Goal: Task Accomplishment & Management: Complete application form

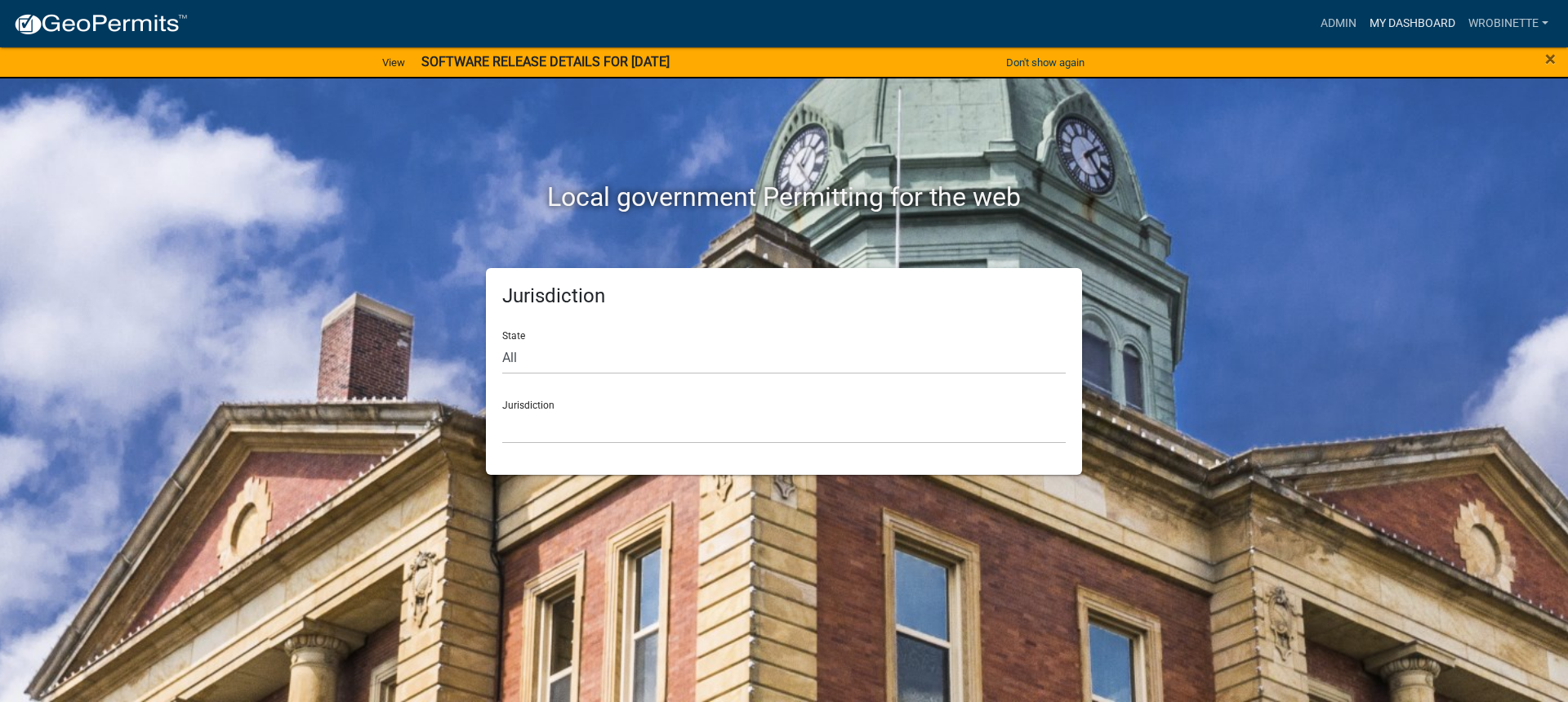
click at [1398, 19] on link "My Dashboard" at bounding box center [1412, 23] width 99 height 31
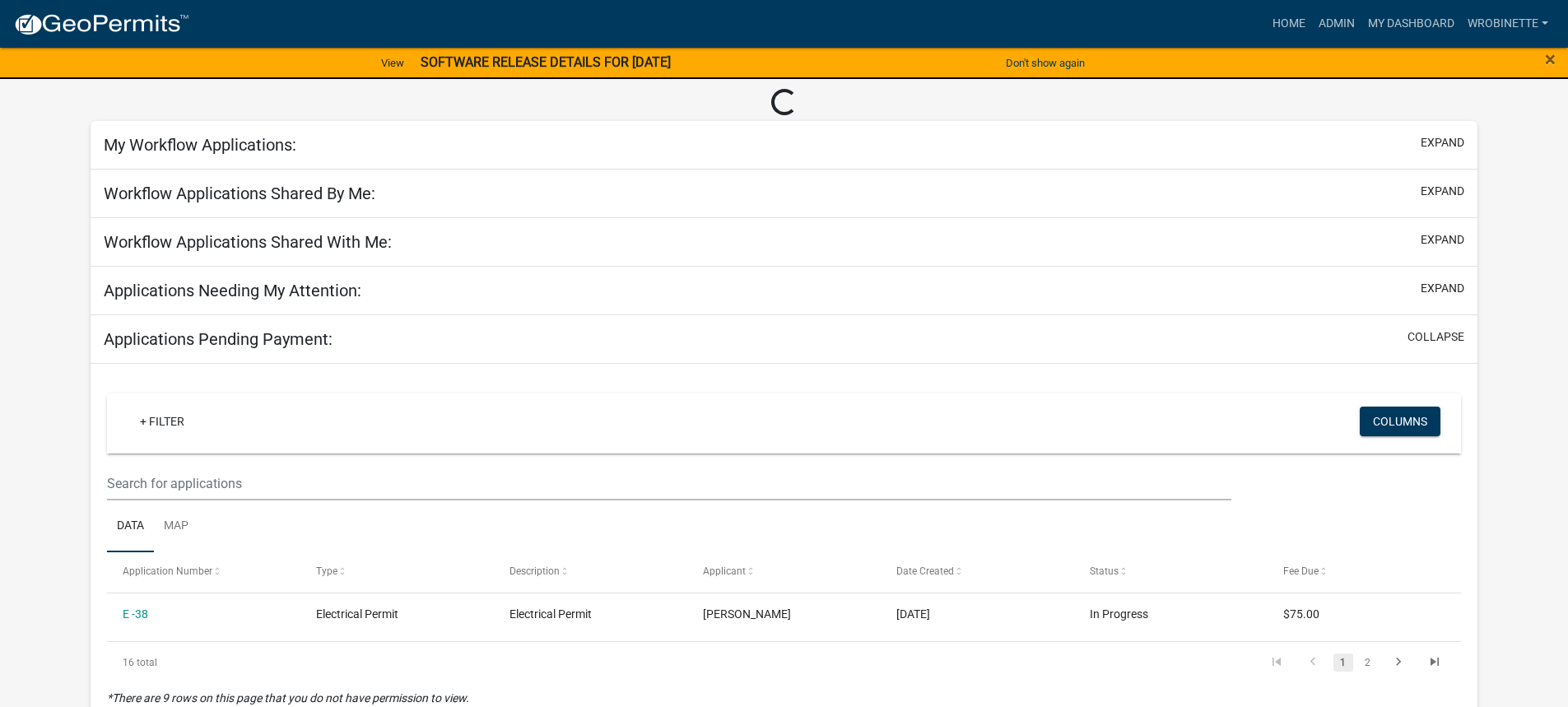
scroll to position [165, 0]
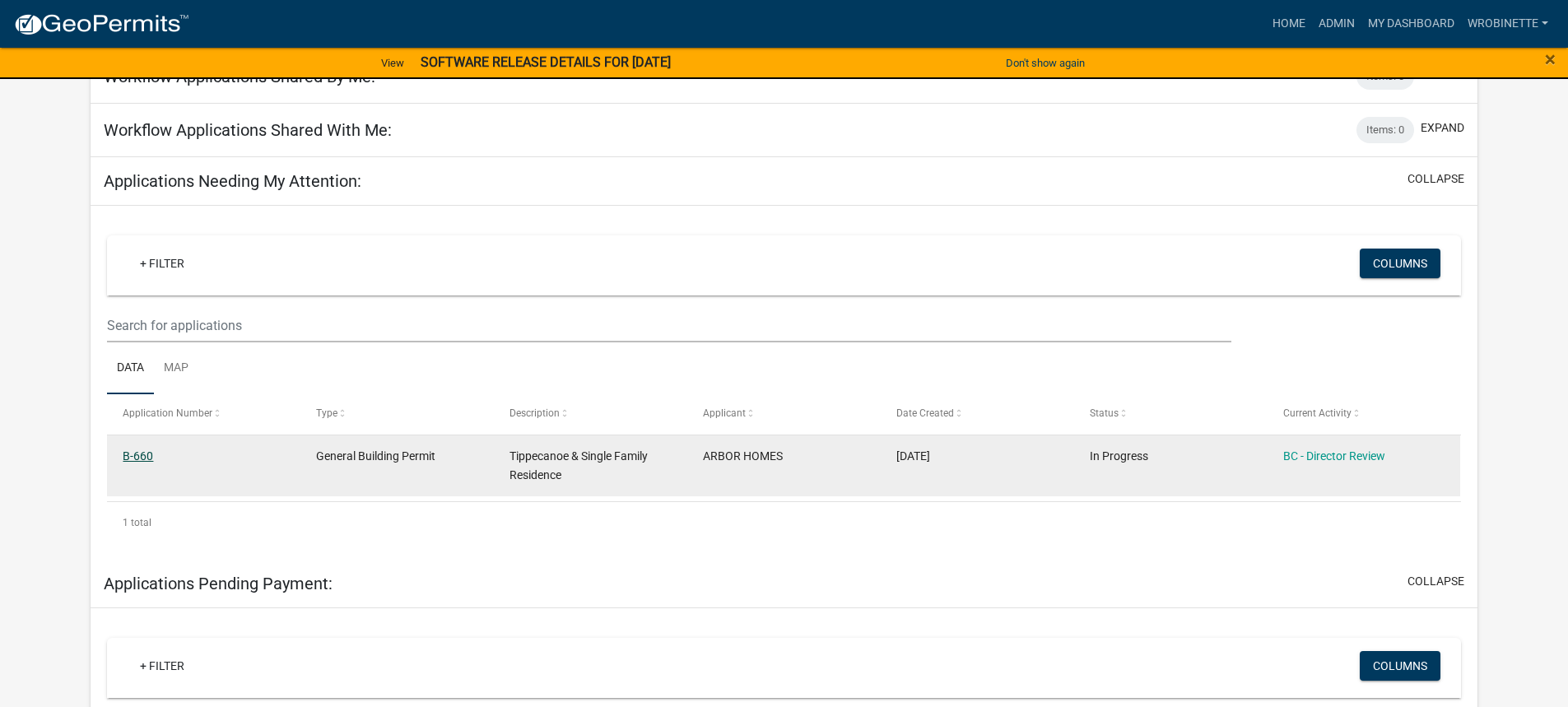
click at [132, 459] on link "B-660" at bounding box center [138, 455] width 30 height 13
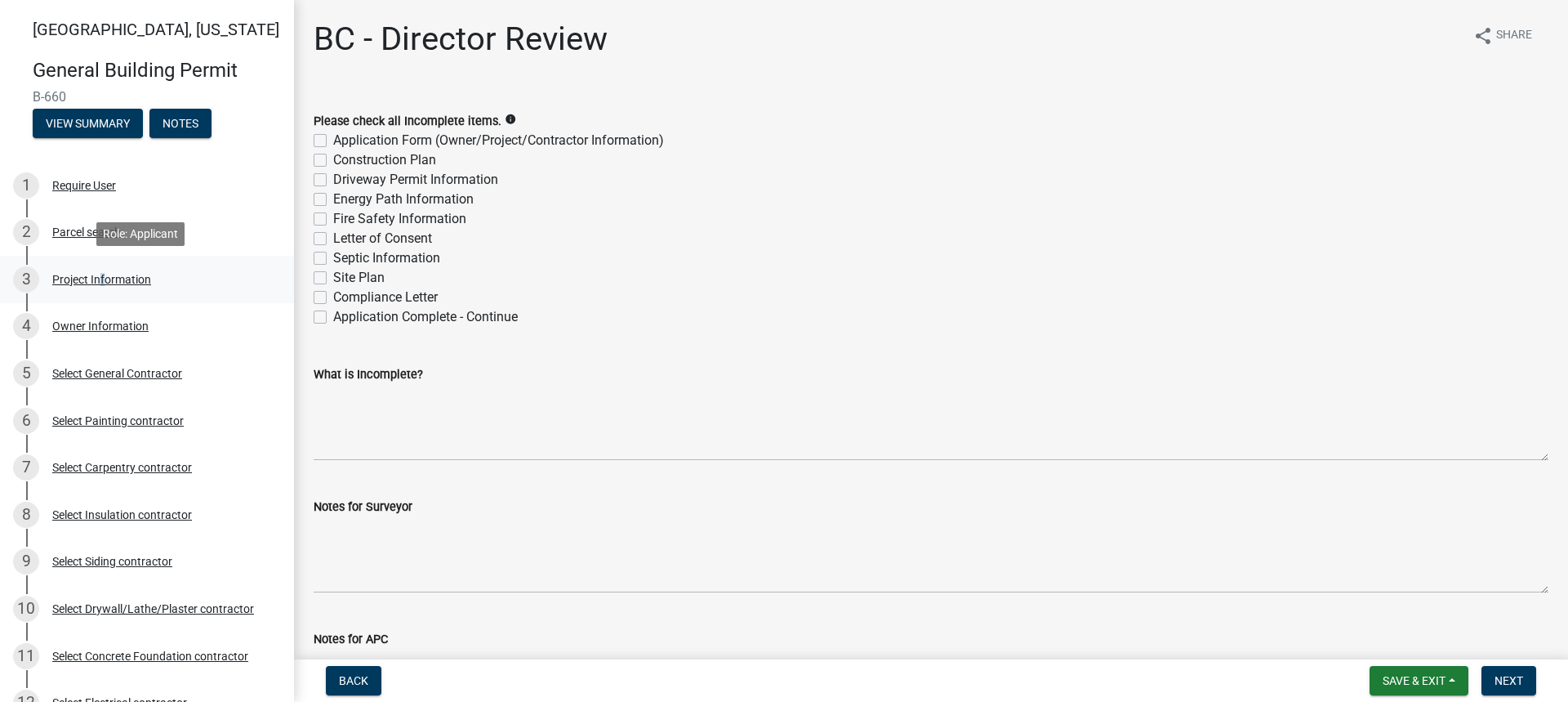
click at [98, 280] on div "Project Information" at bounding box center [101, 279] width 99 height 12
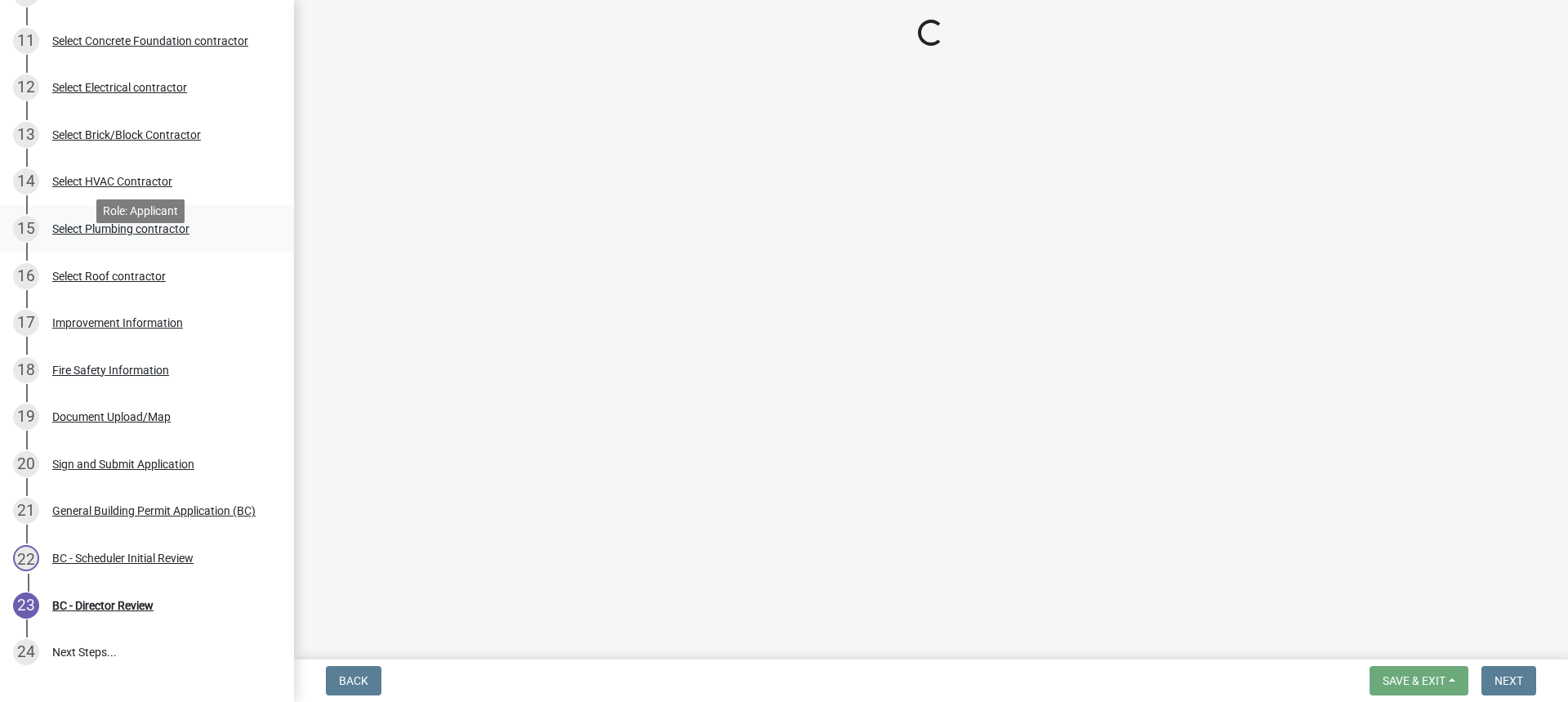
scroll to position [736, 0]
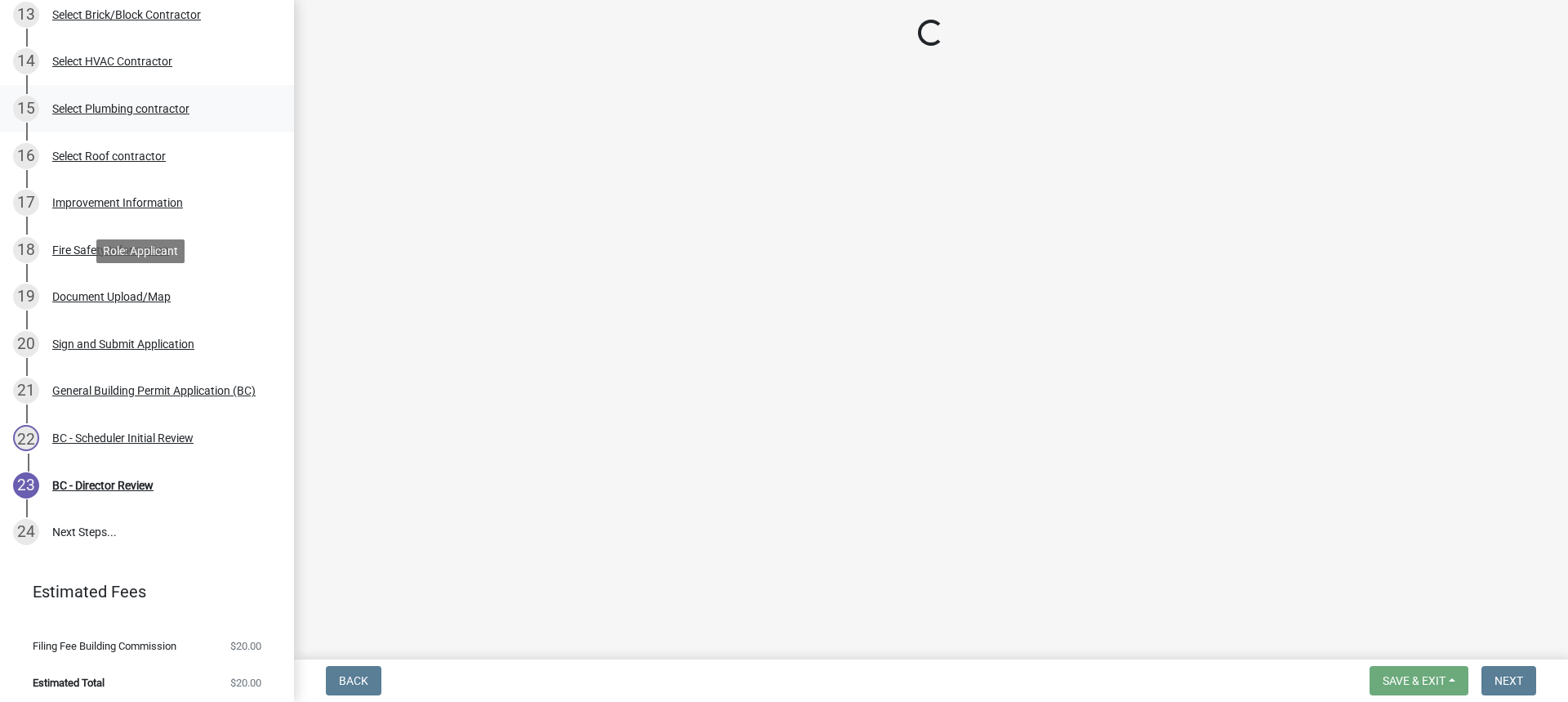
select select "284065a8-e45b-4e27-8ad0-db61958597b9"
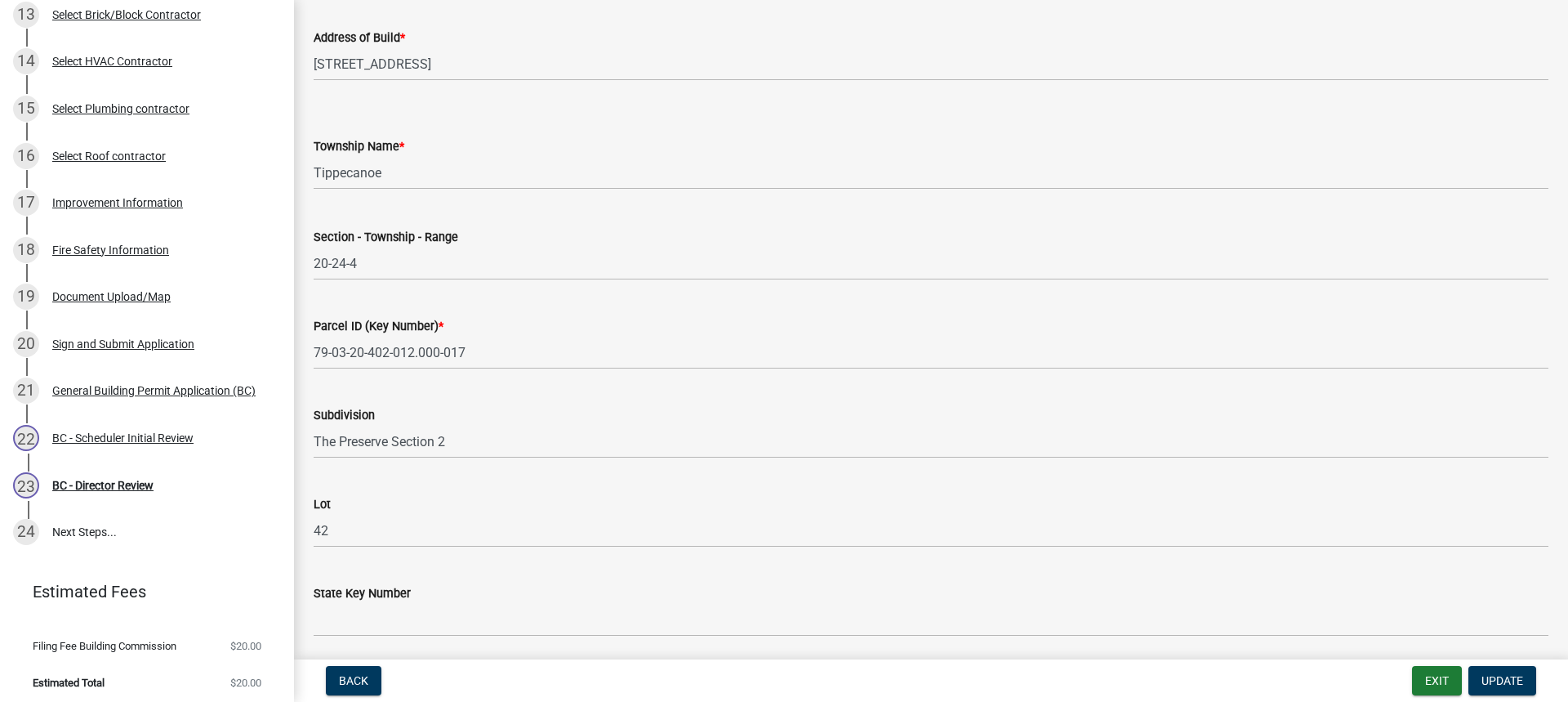
scroll to position [873, 0]
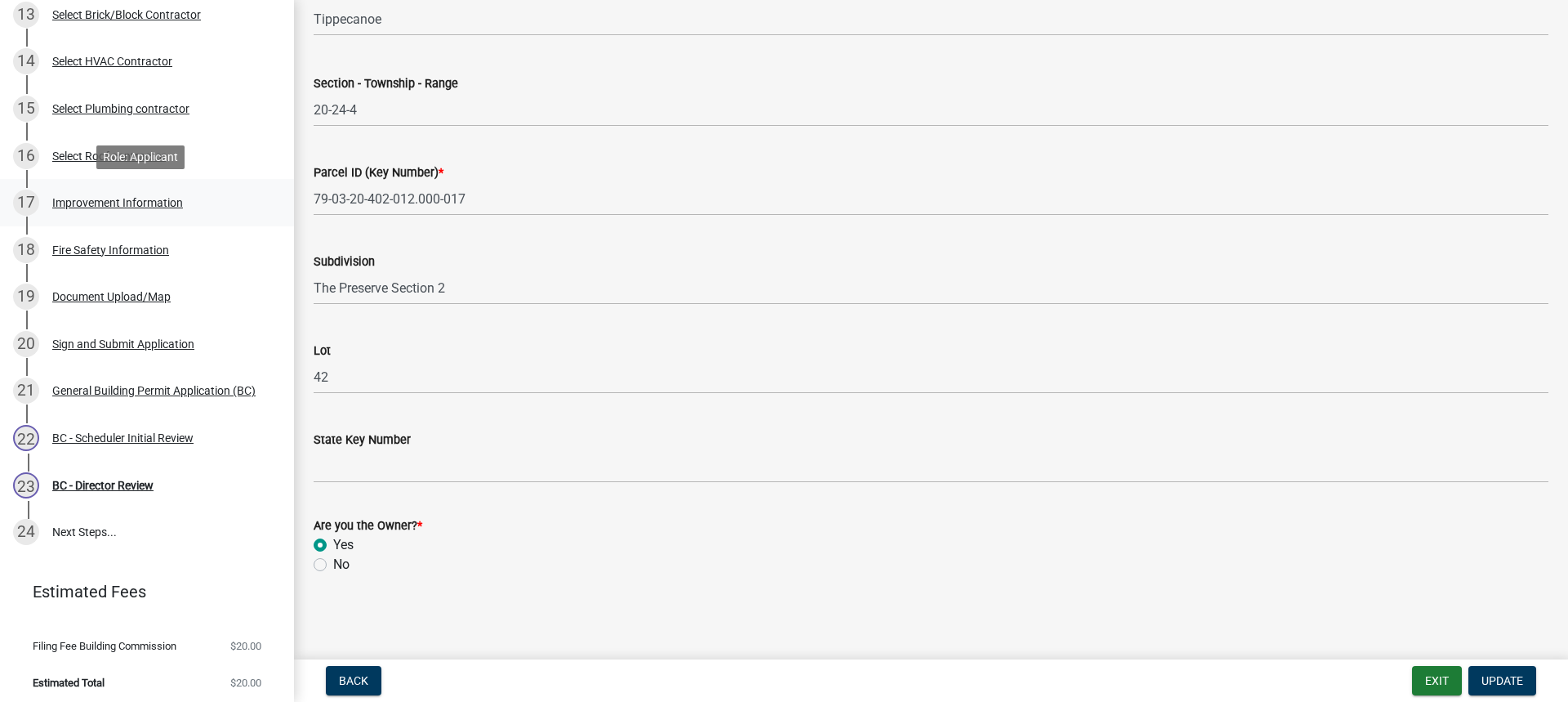
click at [102, 198] on div "Improvement Information" at bounding box center [117, 202] width 131 height 12
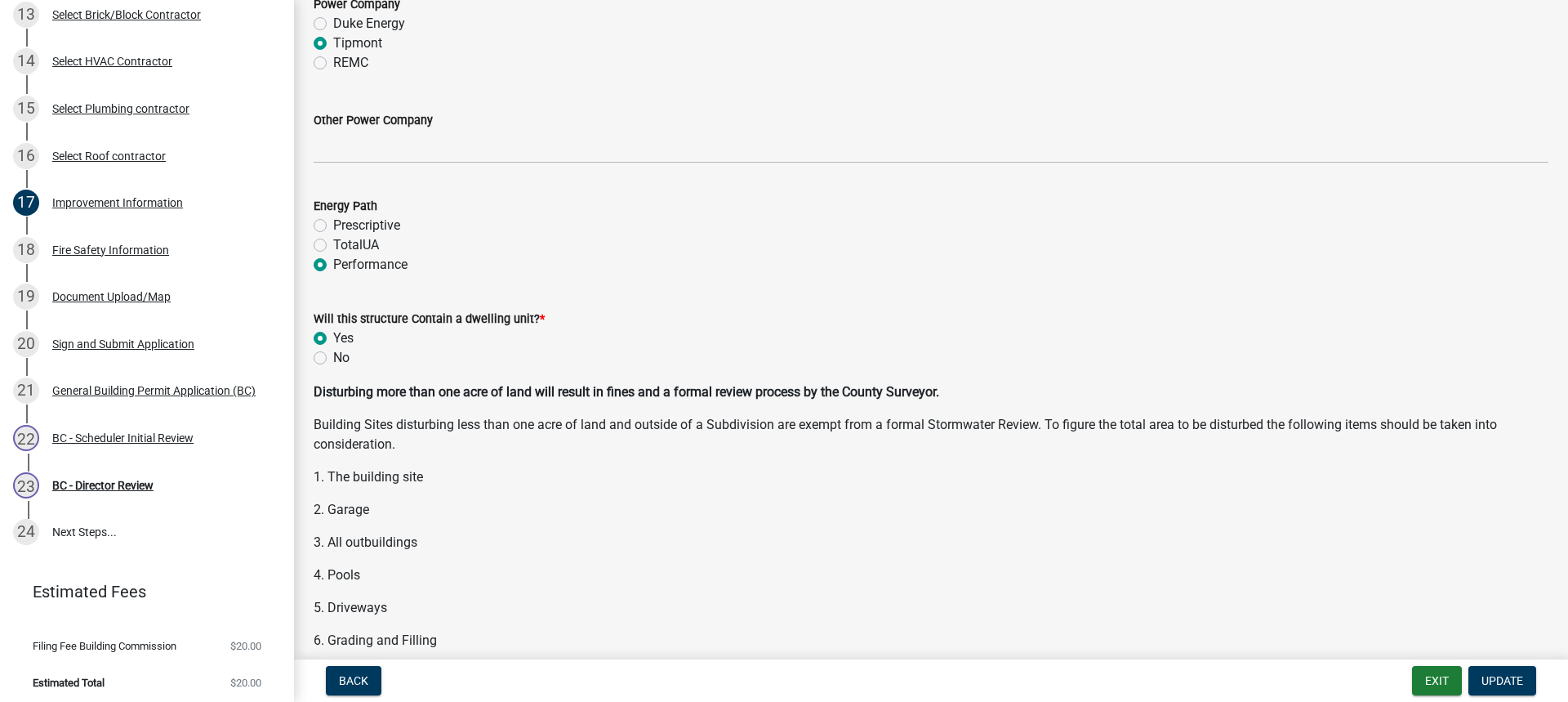
scroll to position [1961, 0]
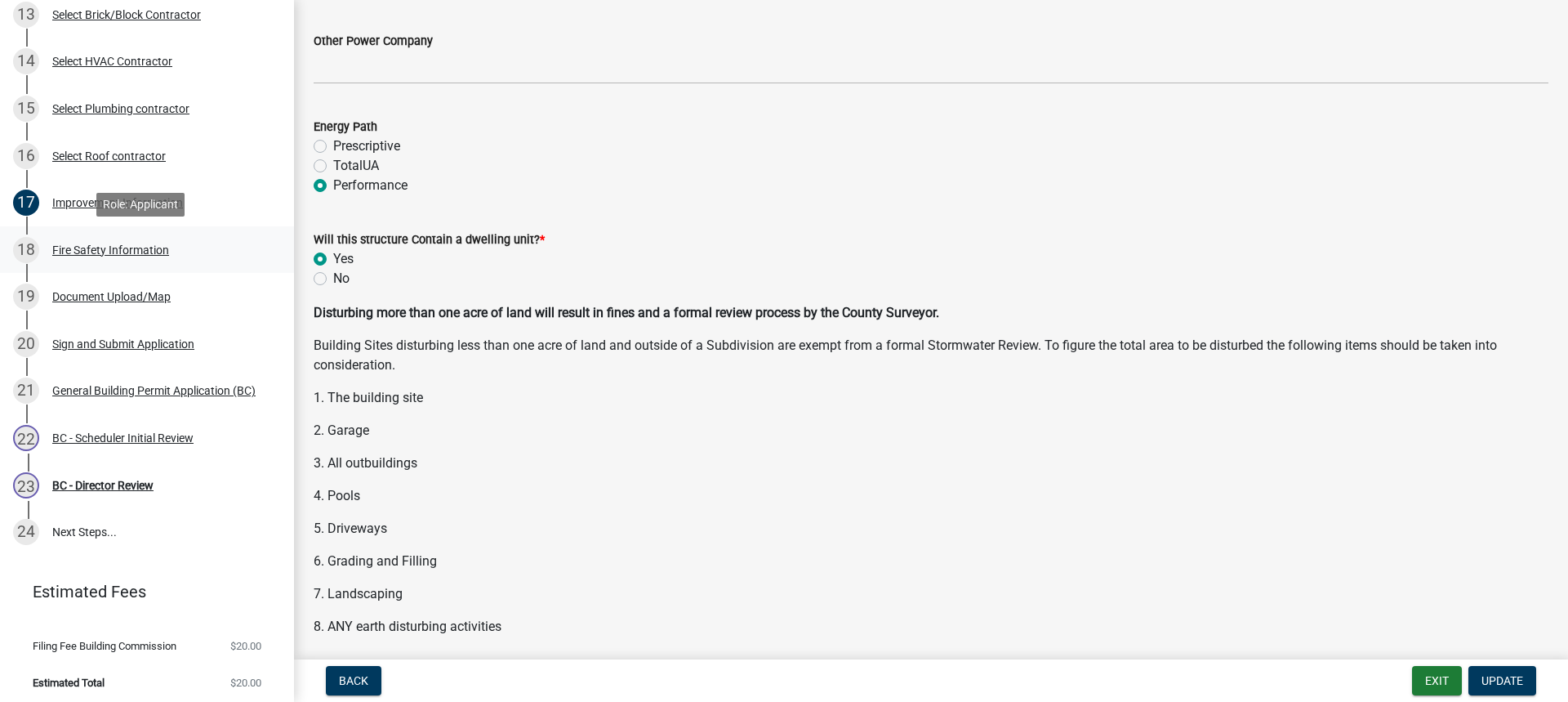
drag, startPoint x: 108, startPoint y: 244, endPoint x: 118, endPoint y: 242, distance: 10.2
click at [109, 245] on div "Fire Safety Information" at bounding box center [110, 250] width 117 height 12
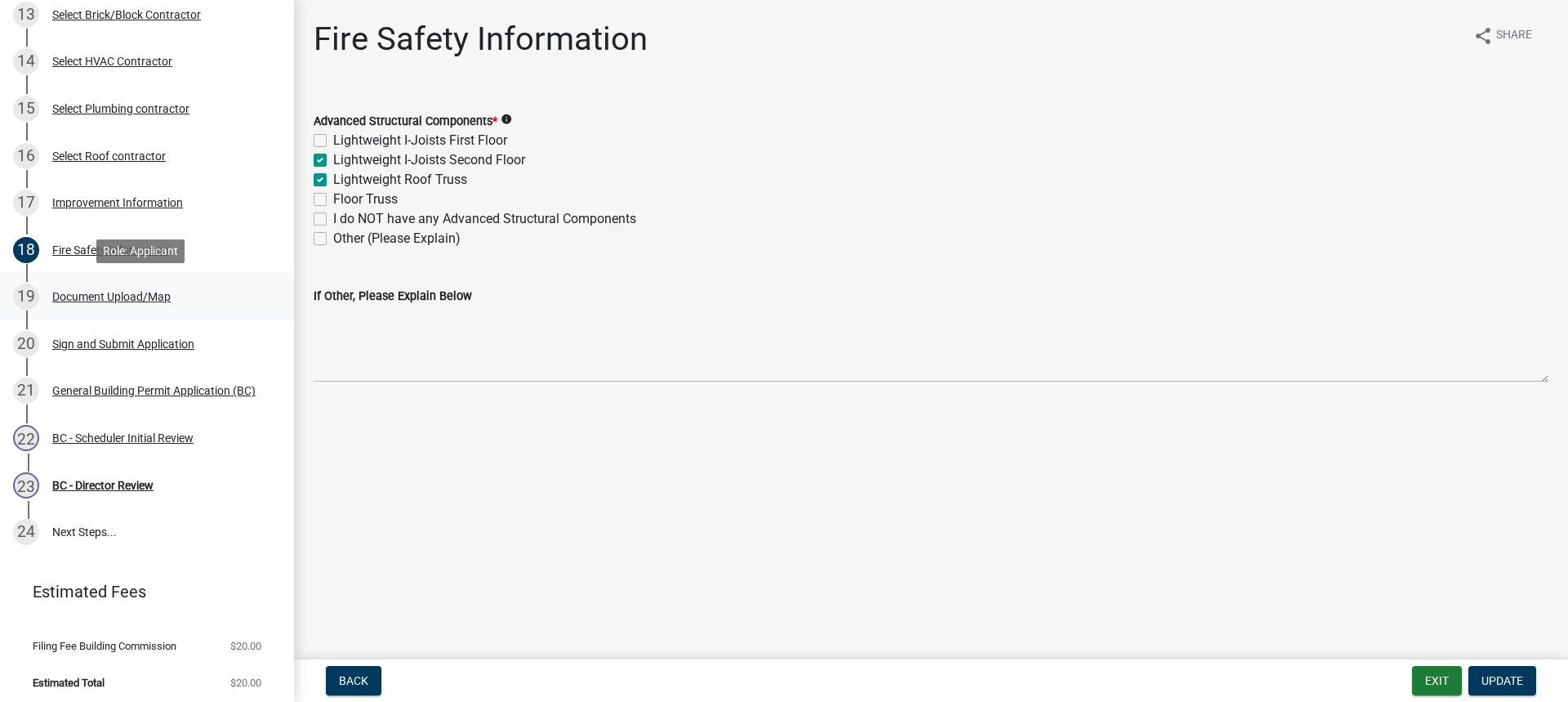
click at [109, 291] on div "Document Upload/Map" at bounding box center [111, 296] width 118 height 12
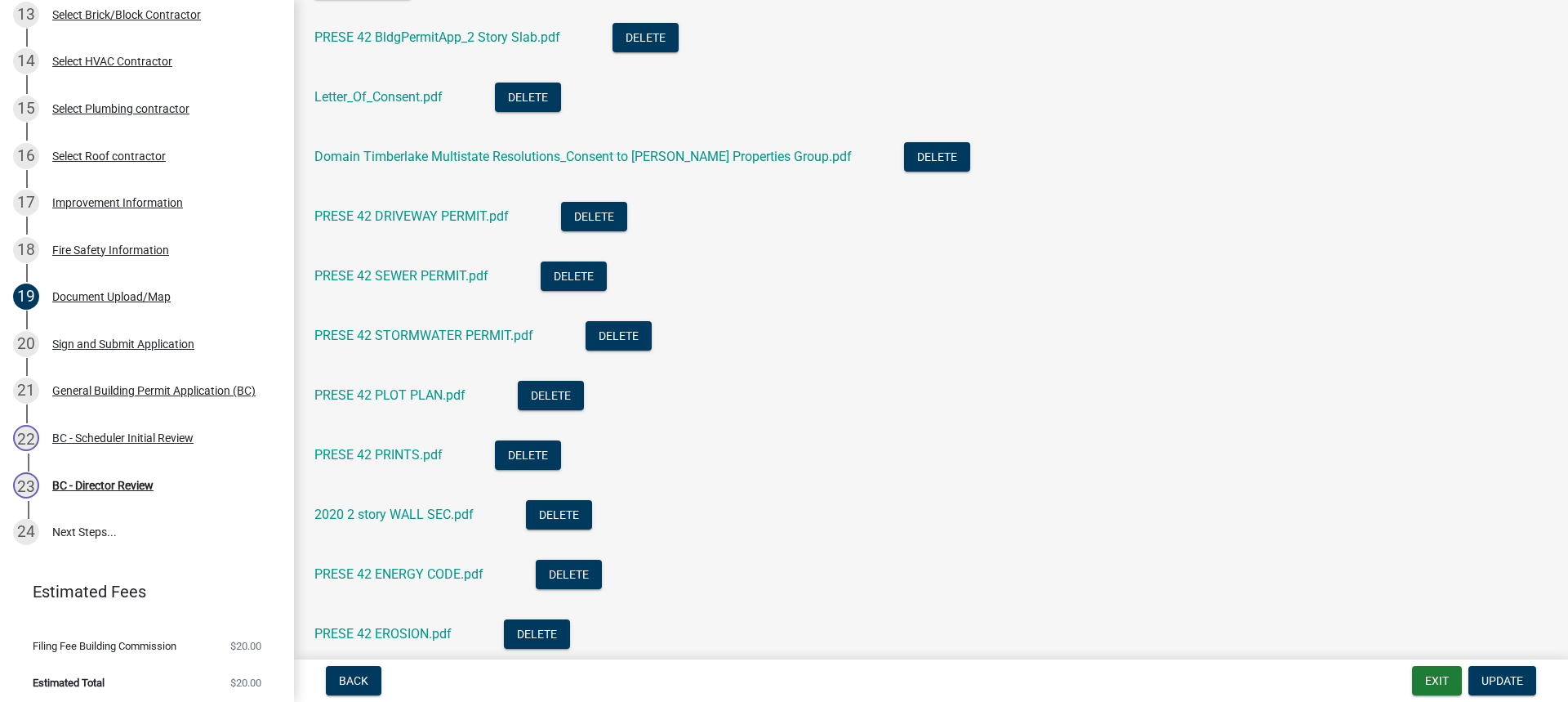
scroll to position [572, 0]
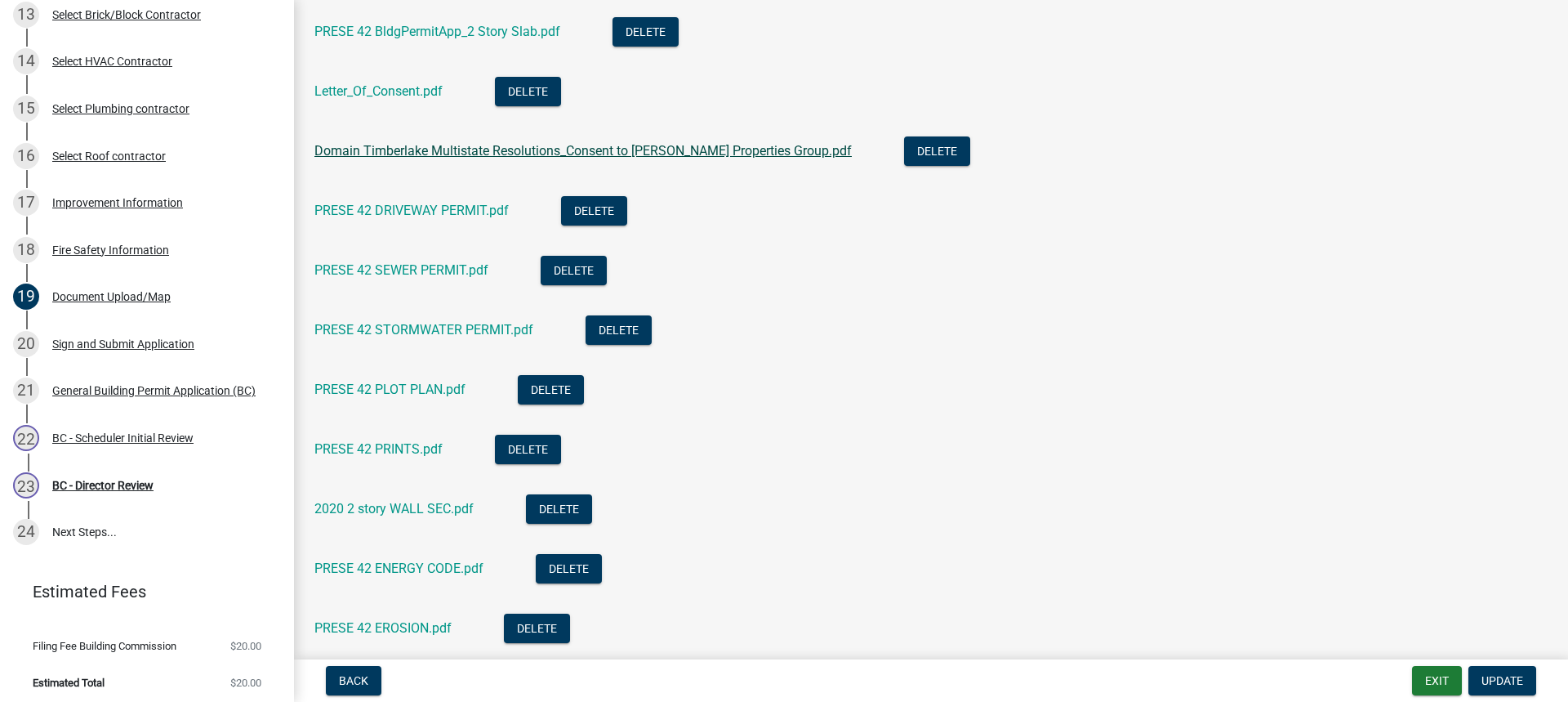
click at [436, 146] on link "Domain Timberlake Multistate Resolutions_Consent to [PERSON_NAME] Properties Gr…" at bounding box center [583, 150] width 537 height 15
click at [436, 204] on link "PRESE 42 DRIVEWAY PERMIT.pdf" at bounding box center [412, 210] width 195 height 15
click at [448, 332] on link "PRESE 42 STORMWATER PERMIT.pdf" at bounding box center [424, 329] width 219 height 15
click at [424, 276] on link "PRESE 42 SEWER PERMIT.pdf" at bounding box center [402, 270] width 174 height 15
click at [473, 215] on link "PRESE 42 DRIVEWAY PERMIT.pdf" at bounding box center [412, 210] width 195 height 15
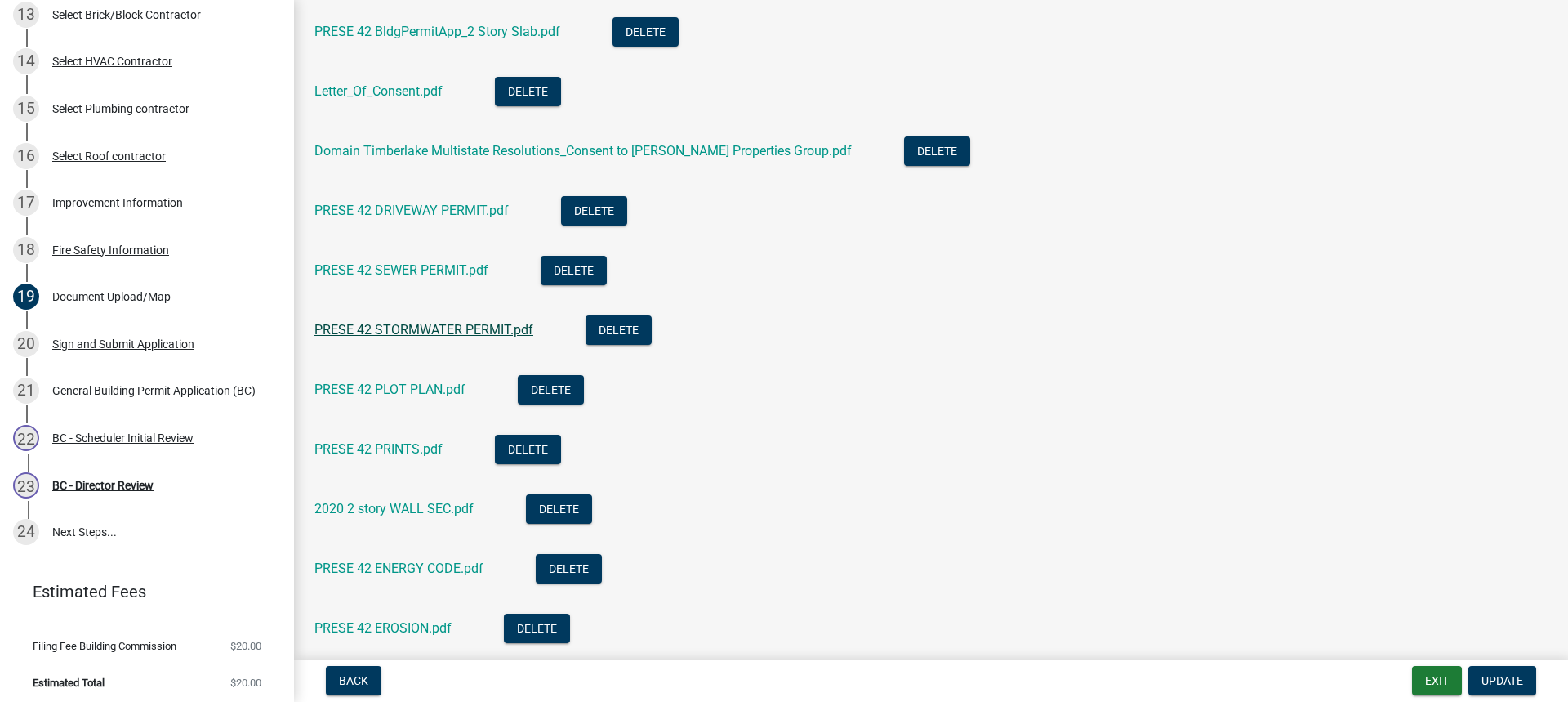
click at [449, 330] on link "PRESE 42 STORMWATER PERMIT.pdf" at bounding box center [424, 329] width 219 height 15
click at [417, 385] on link "PRESE 42 PLOT PLAN.pdf" at bounding box center [390, 389] width 151 height 15
click at [409, 443] on link "PRESE 42 PRINTS.pdf" at bounding box center [379, 448] width 128 height 15
click at [398, 510] on link "2020 2 story WALL SEC.pdf" at bounding box center [394, 508] width 159 height 15
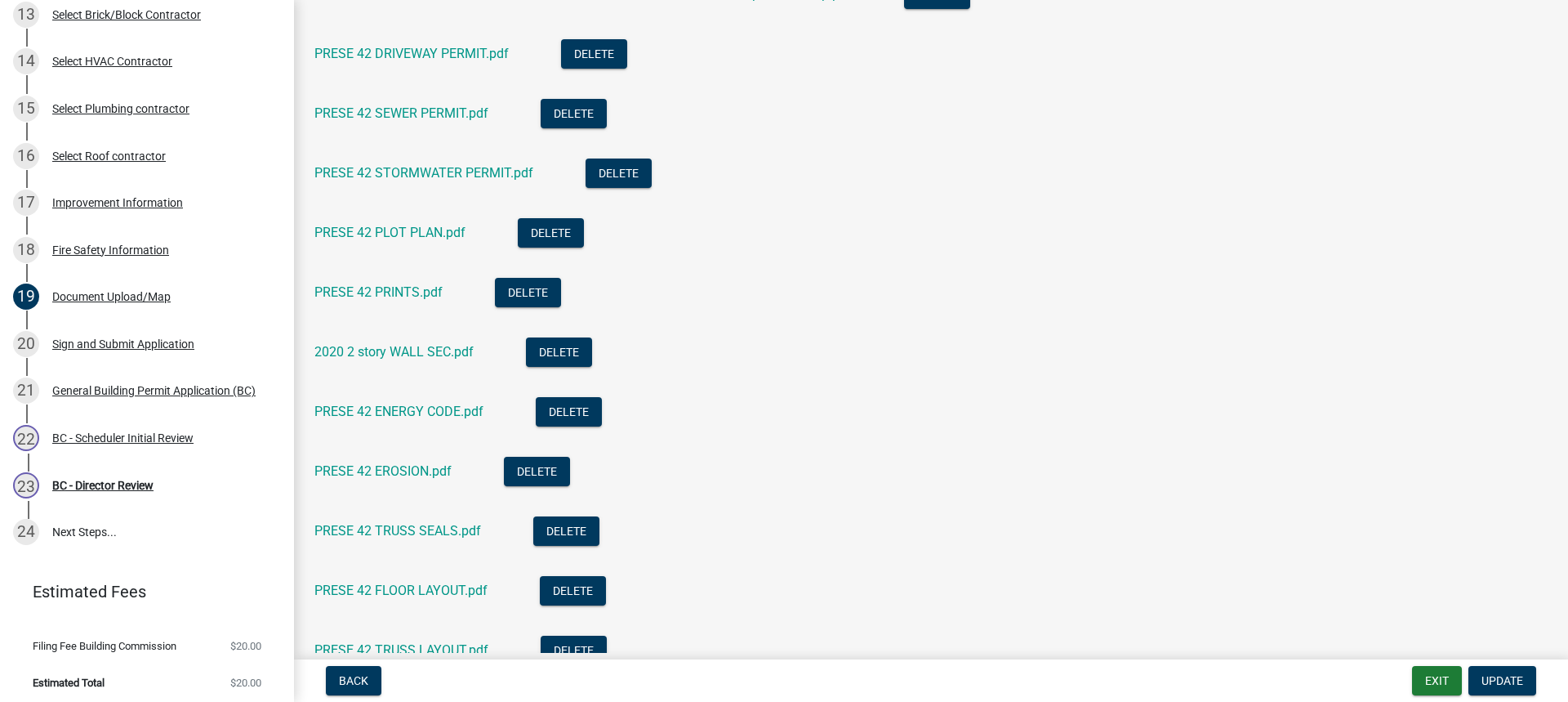
scroll to position [736, 0]
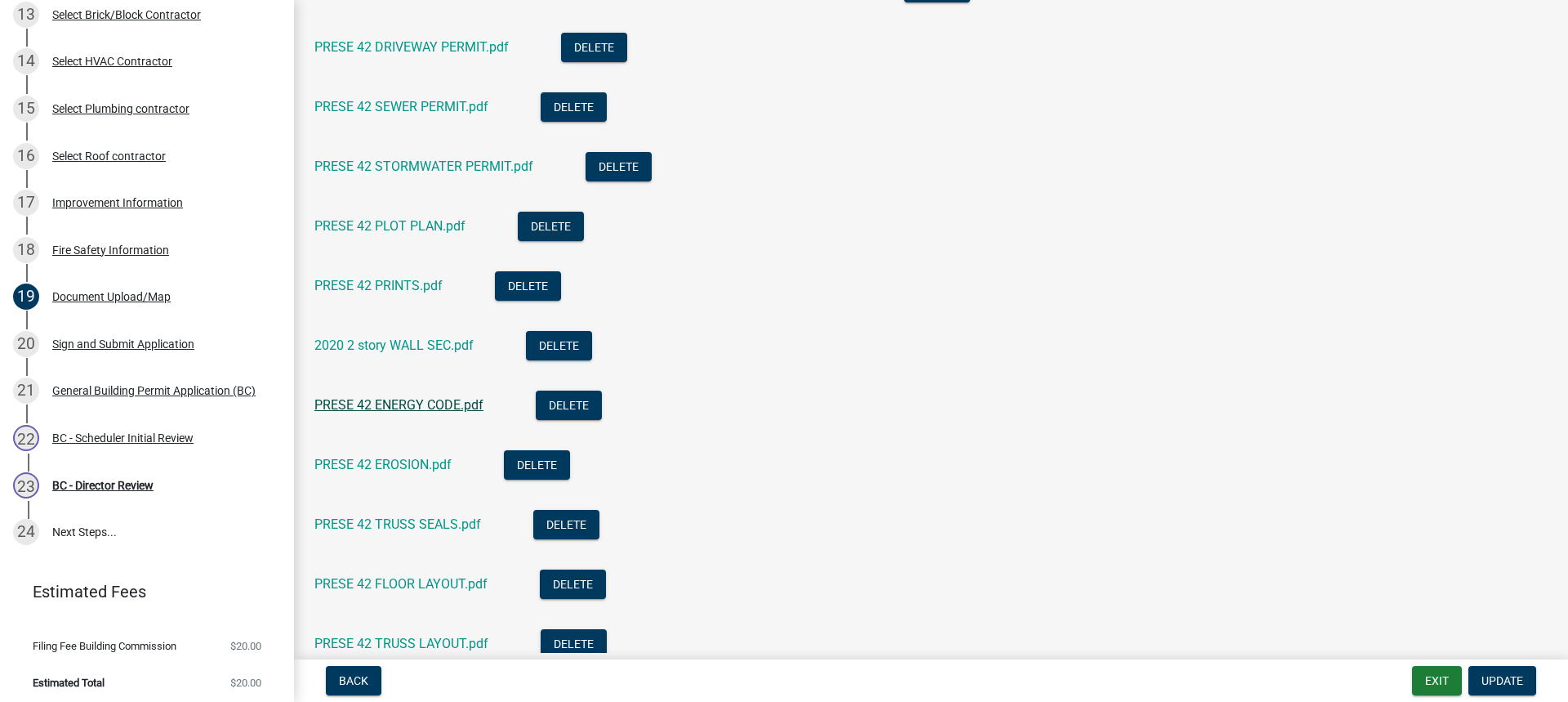
click at [419, 406] on link "PRESE 42 ENERGY CODE.pdf" at bounding box center [399, 404] width 169 height 15
click at [372, 282] on link "PRESE 42 PRINTS.pdf" at bounding box center [379, 285] width 128 height 15
click at [406, 404] on link "PRESE 42 ENERGY CODE.pdf" at bounding box center [399, 404] width 169 height 15
click at [415, 464] on link "PRESE 42 EROSION.pdf" at bounding box center [383, 464] width 137 height 15
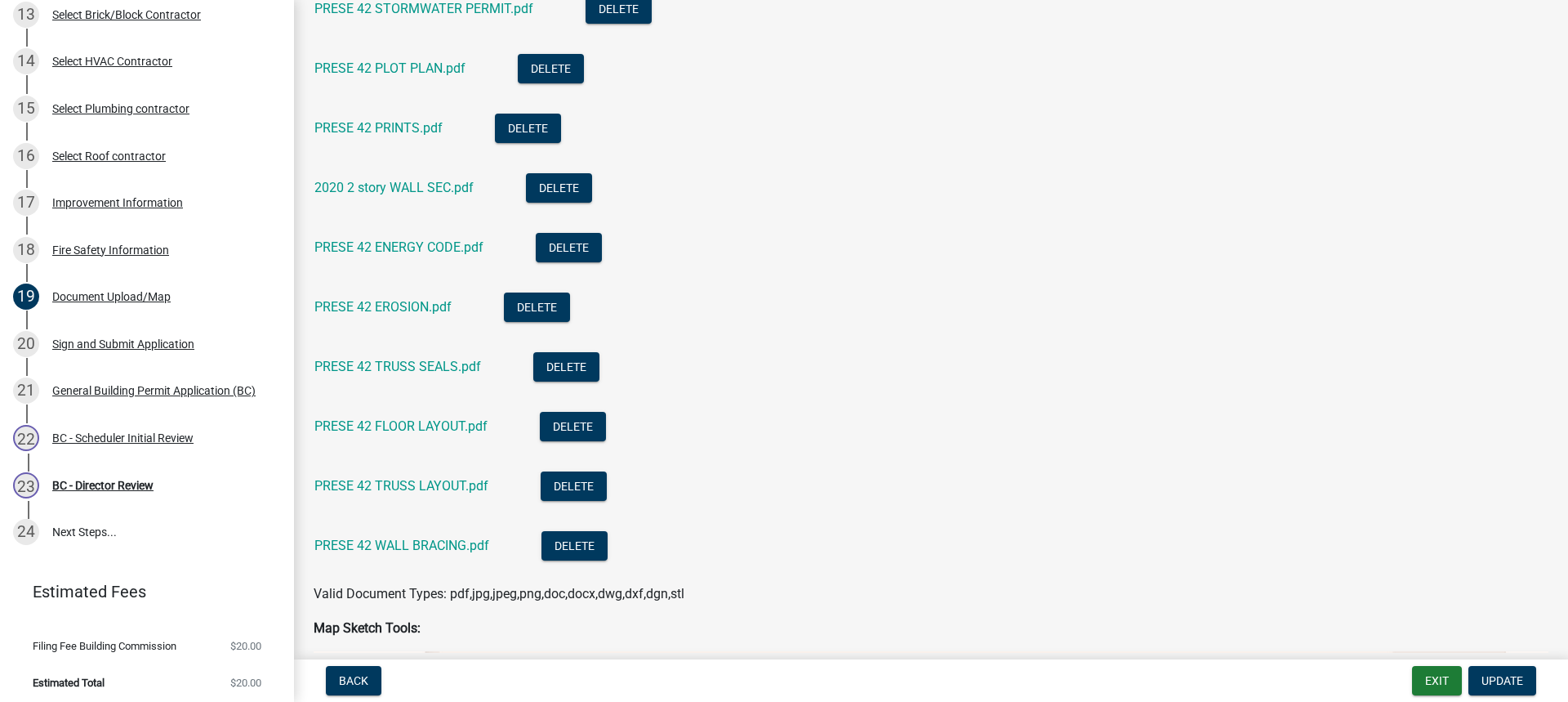
scroll to position [899, 0]
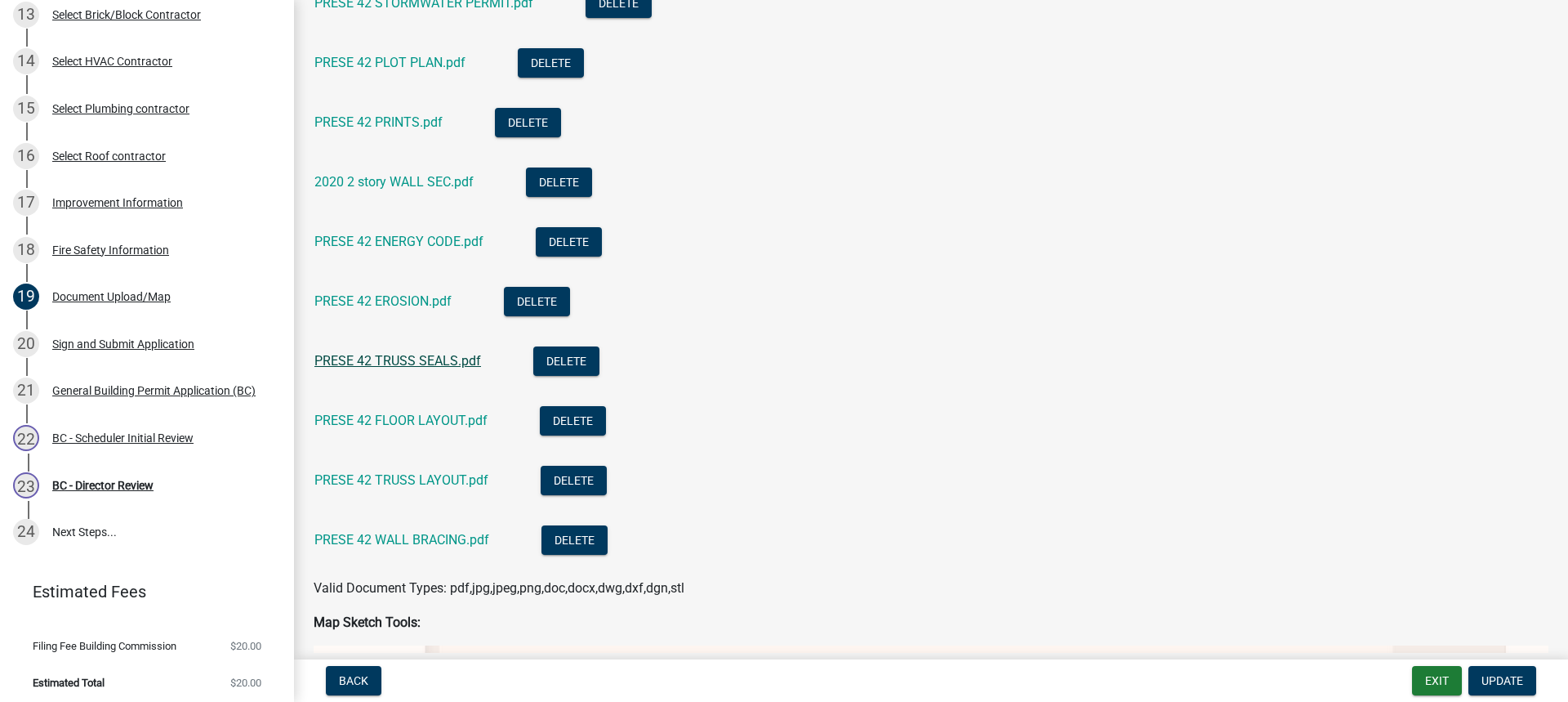
click at [416, 361] on link "PRESE 42 TRUSS SEALS.pdf" at bounding box center [398, 360] width 166 height 15
click at [414, 420] on link "PRESE 42 FLOOR LAYOUT.pdf" at bounding box center [401, 420] width 173 height 15
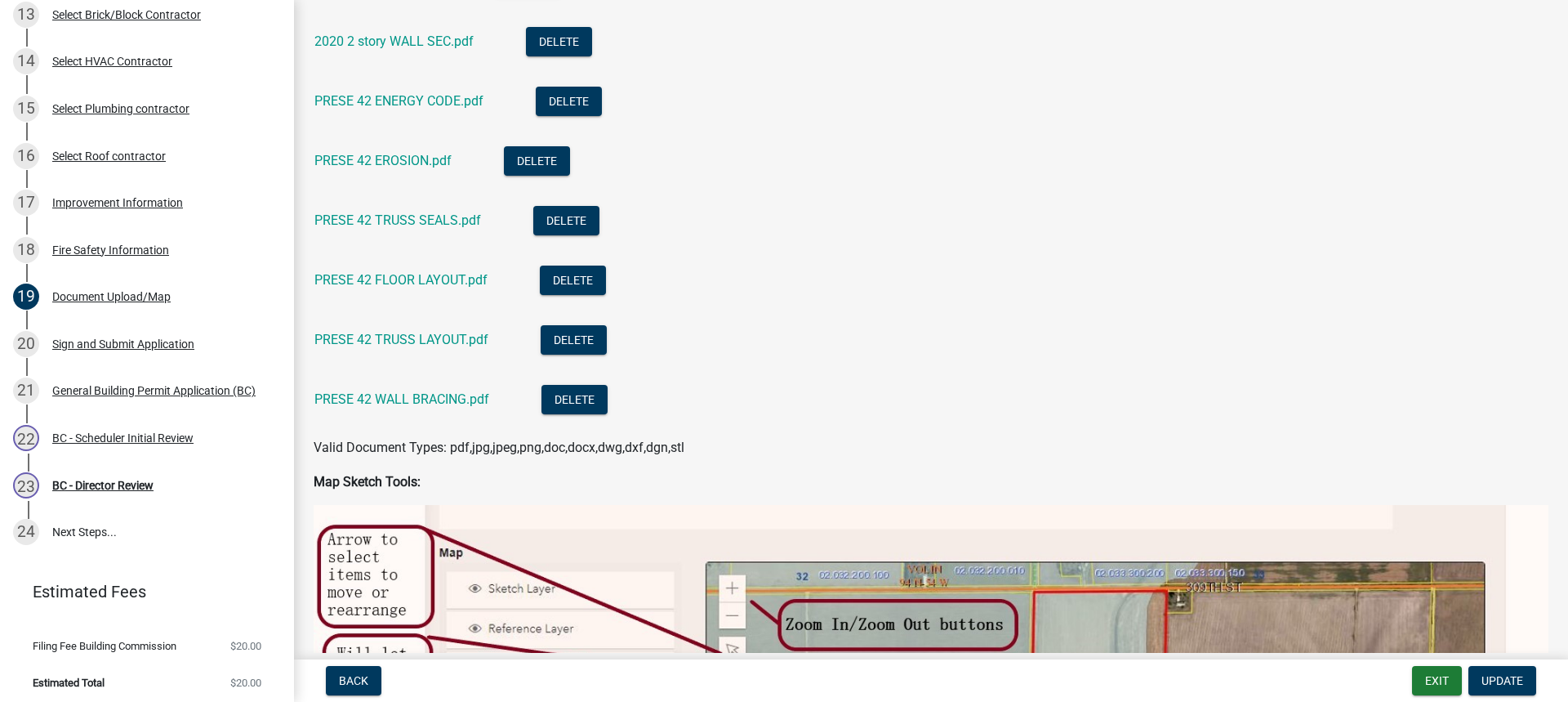
scroll to position [1062, 0]
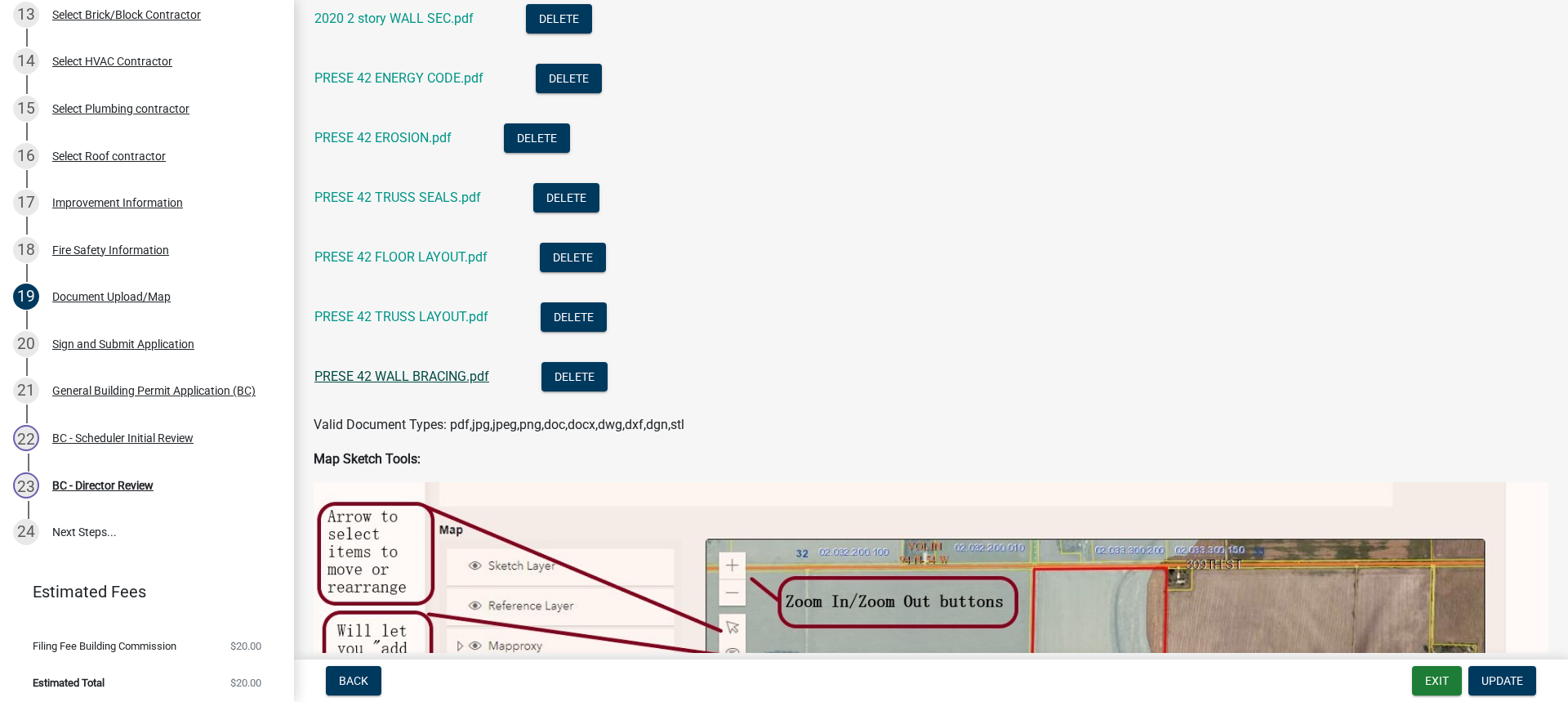
click at [414, 376] on link "PRESE 42 WALL BRACING.pdf" at bounding box center [402, 375] width 175 height 15
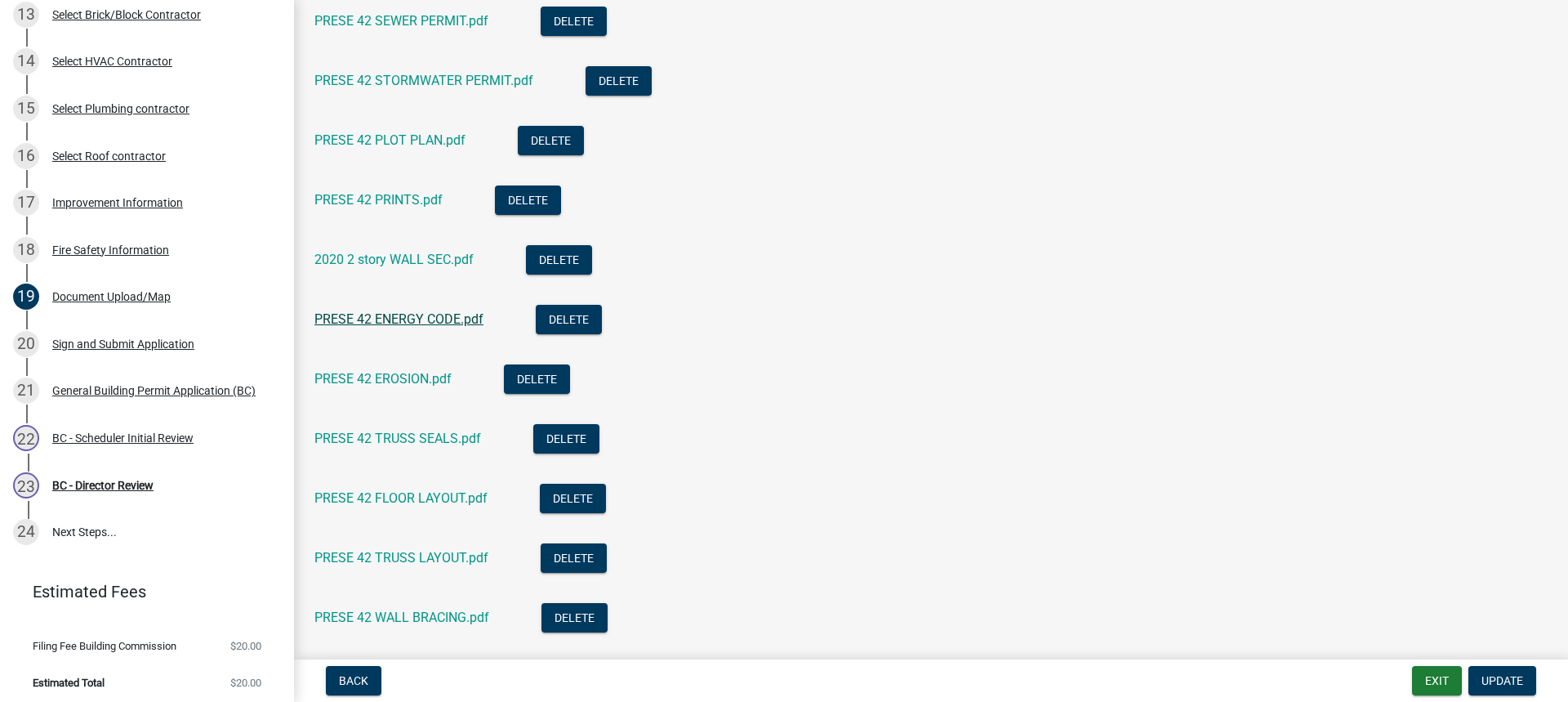
scroll to position [817, 0]
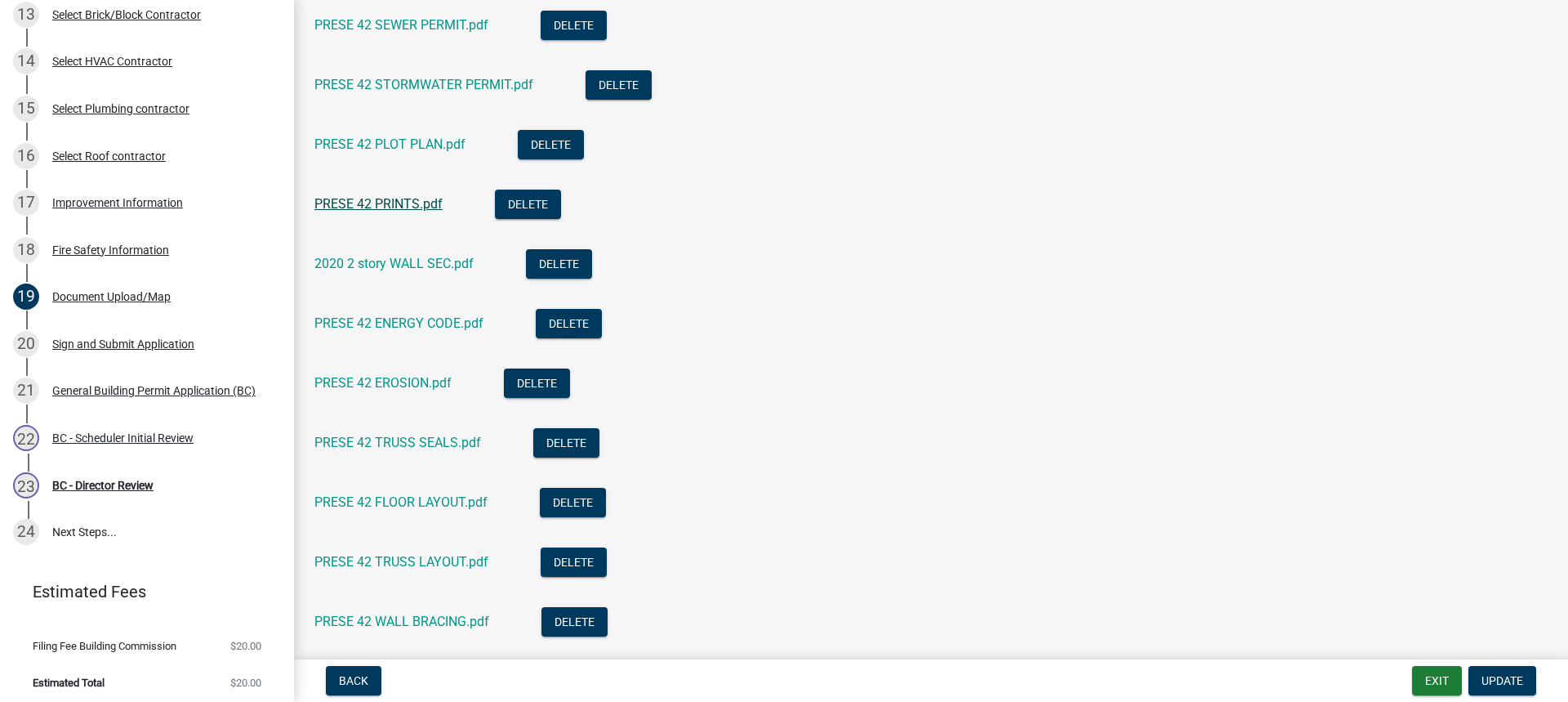
click at [390, 196] on link "PRESE 42 PRINTS.pdf" at bounding box center [379, 203] width 128 height 15
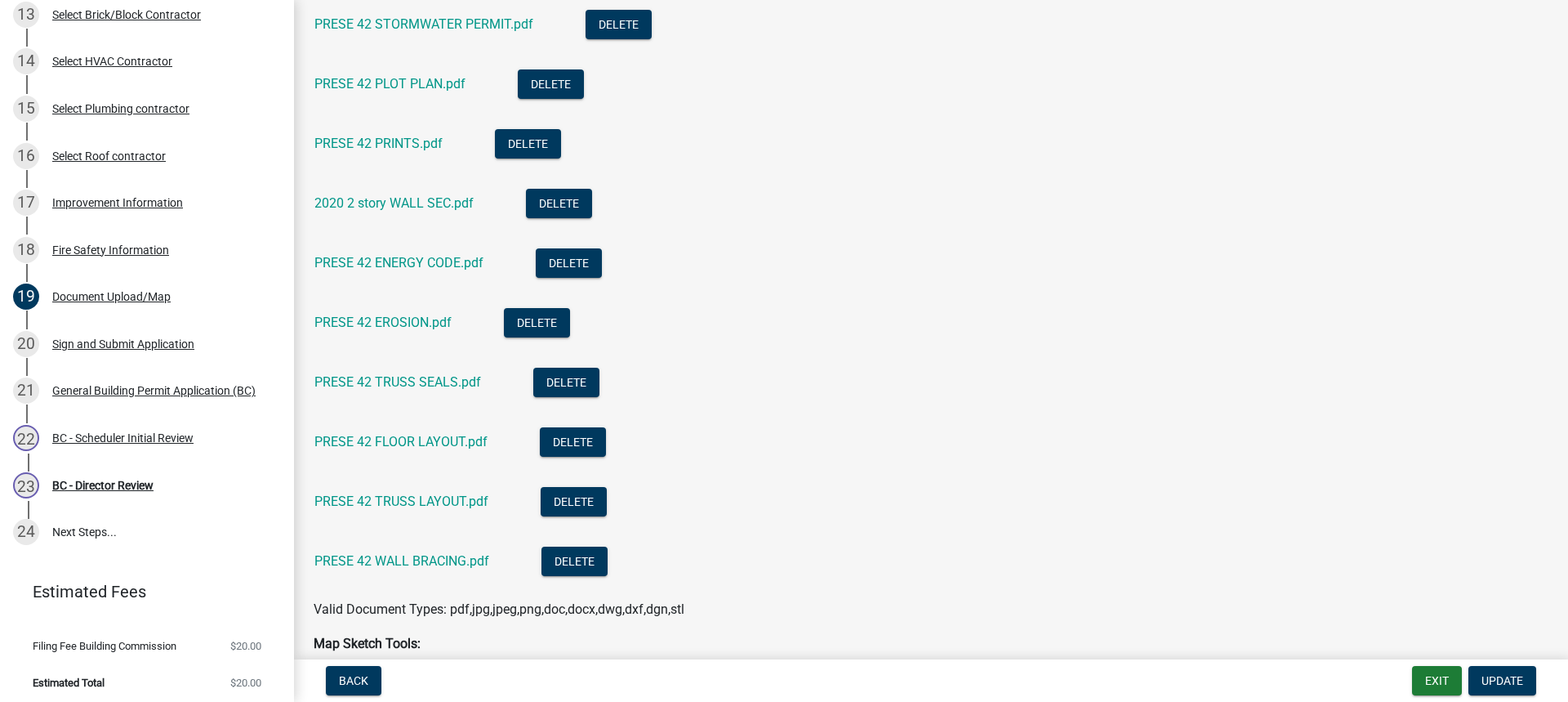
scroll to position [1144, 0]
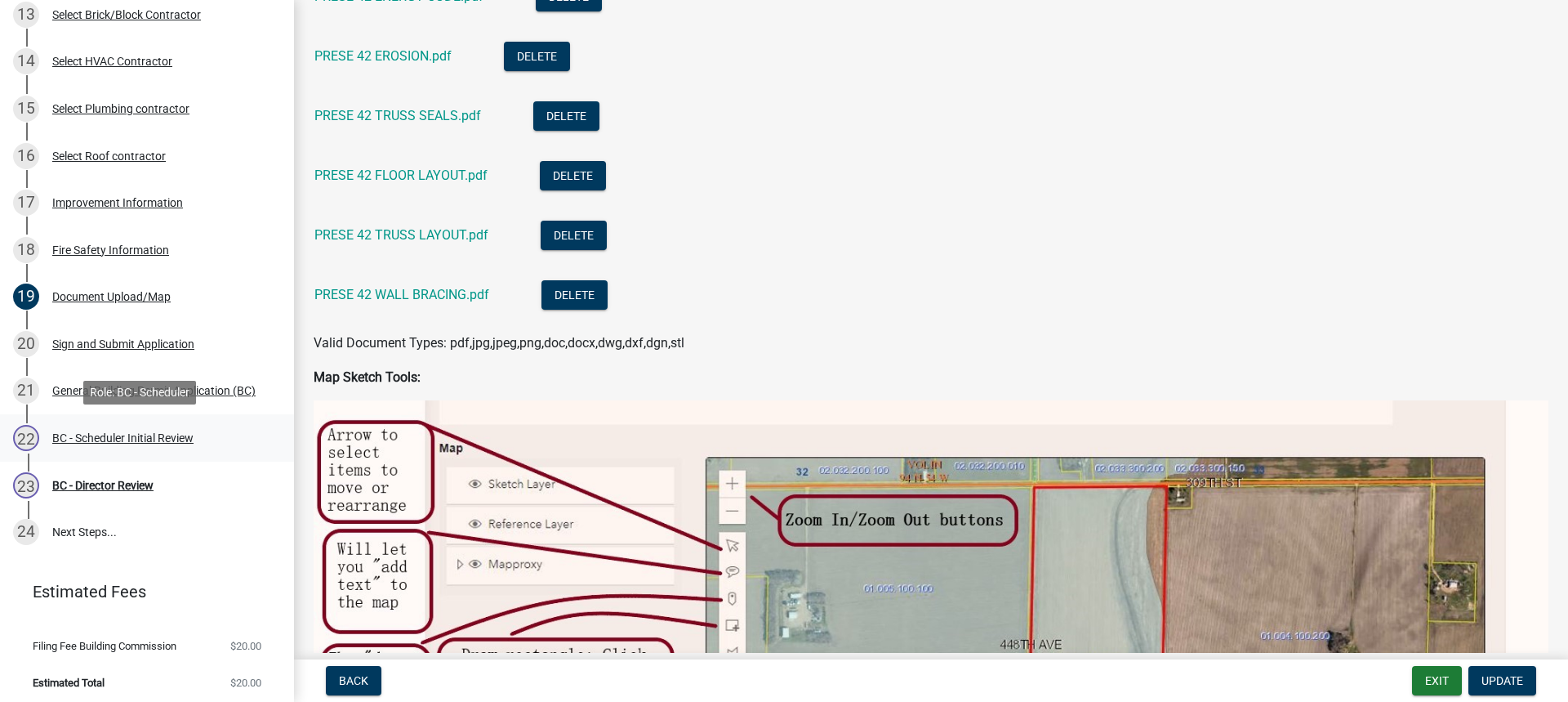
click at [109, 436] on div "BC - Scheduler Initial Review" at bounding box center [123, 438] width 141 height 12
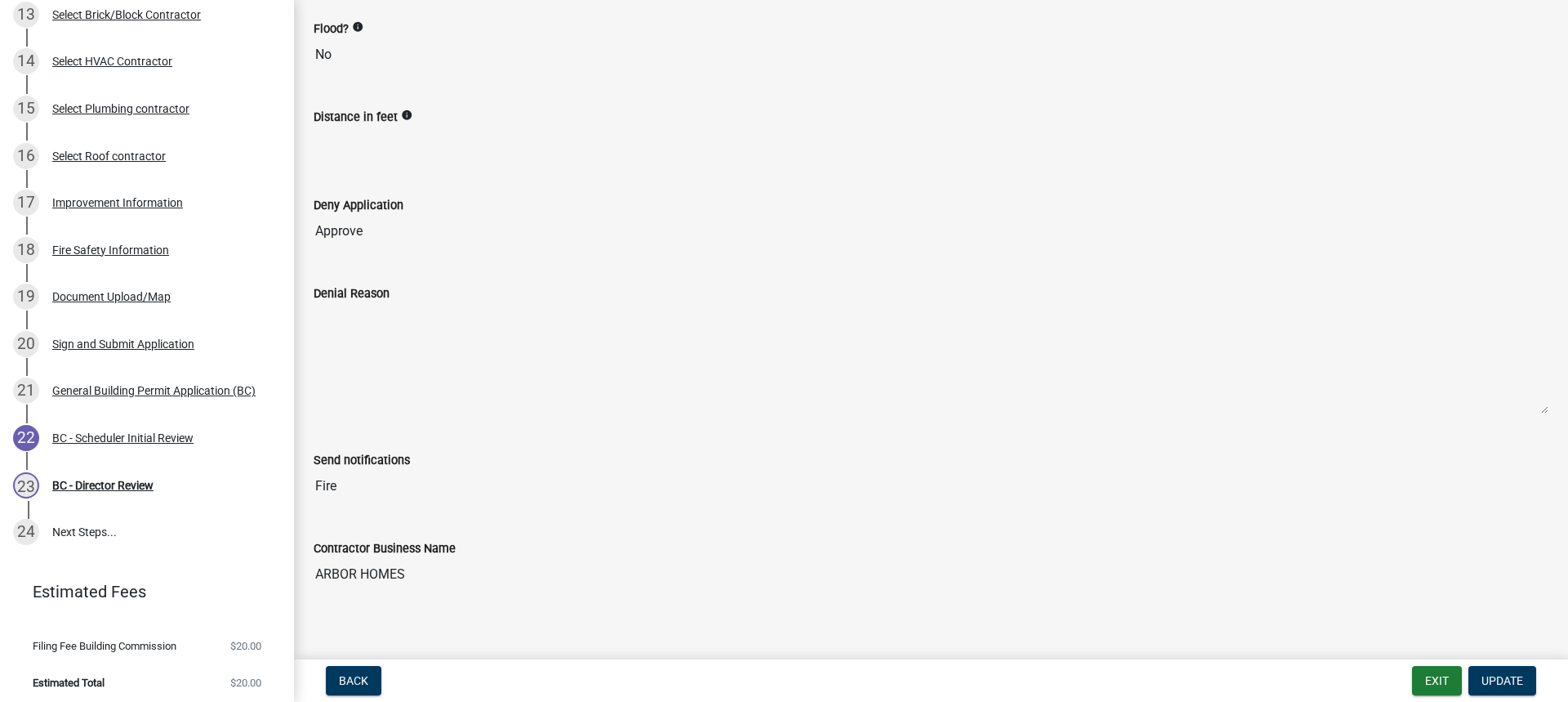
scroll to position [277, 0]
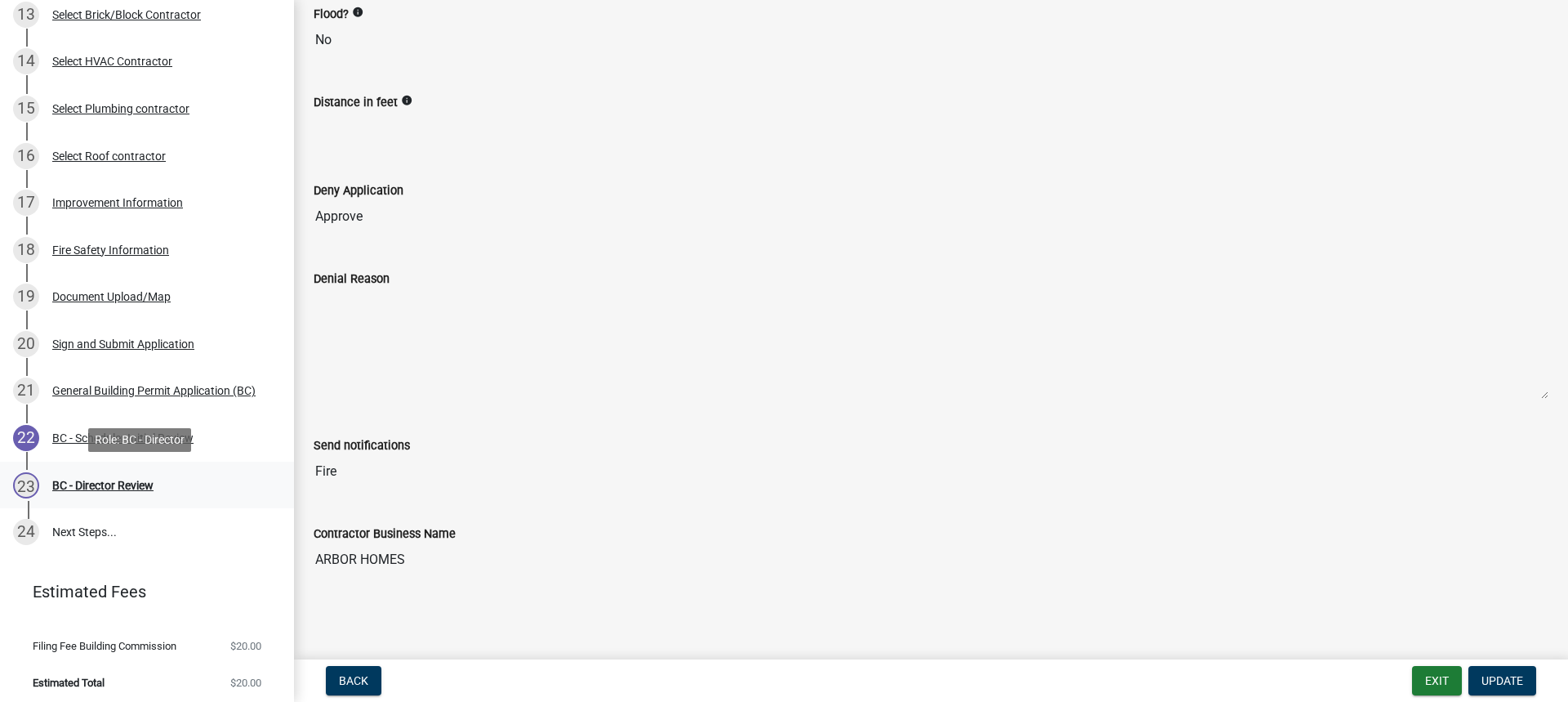
click at [101, 484] on div "BC - Director Review" at bounding box center [103, 485] width 101 height 12
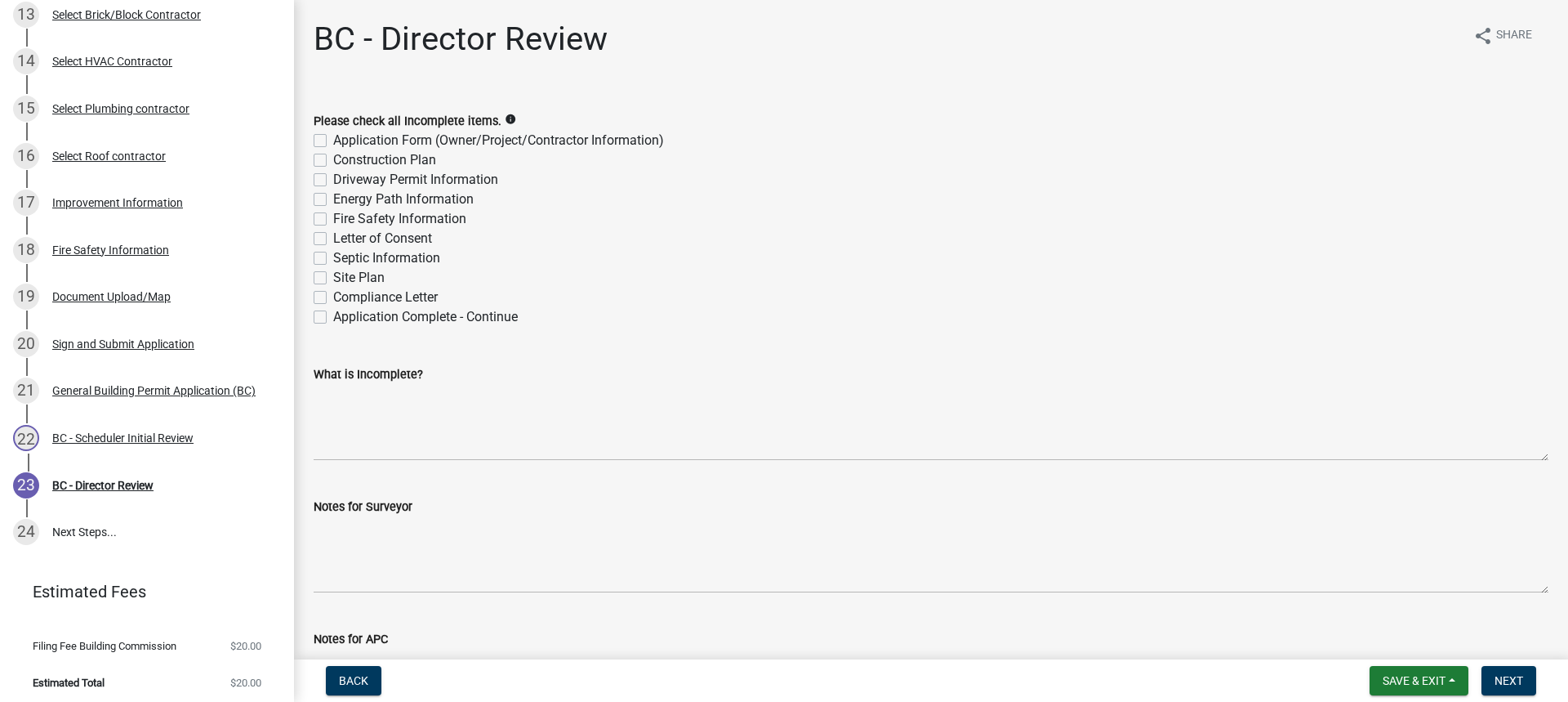
click at [334, 319] on label "Application Complete - Continue" at bounding box center [426, 317] width 185 height 20
click at [334, 318] on input "Application Complete - Continue" at bounding box center [339, 312] width 11 height 11
checkbox input "true"
checkbox input "false"
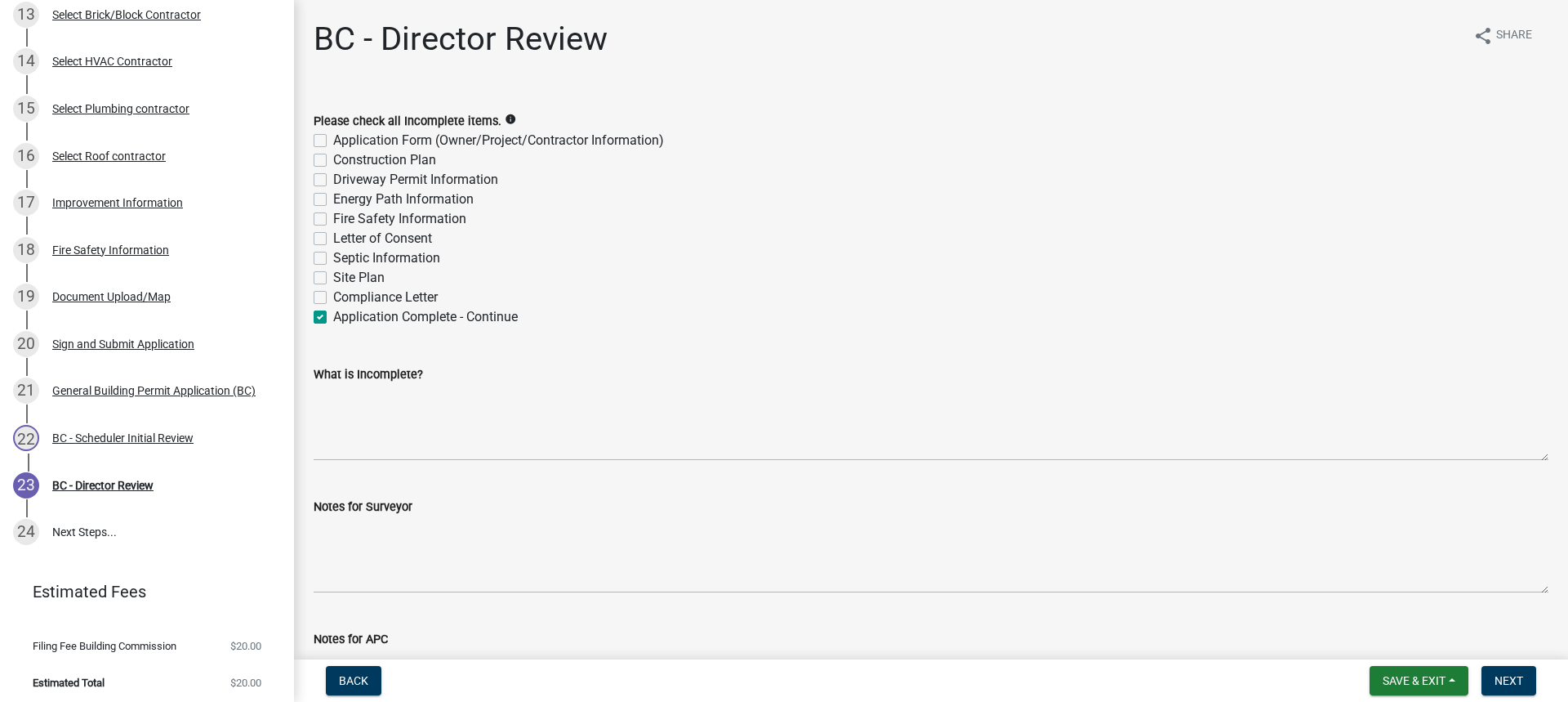
checkbox input "false"
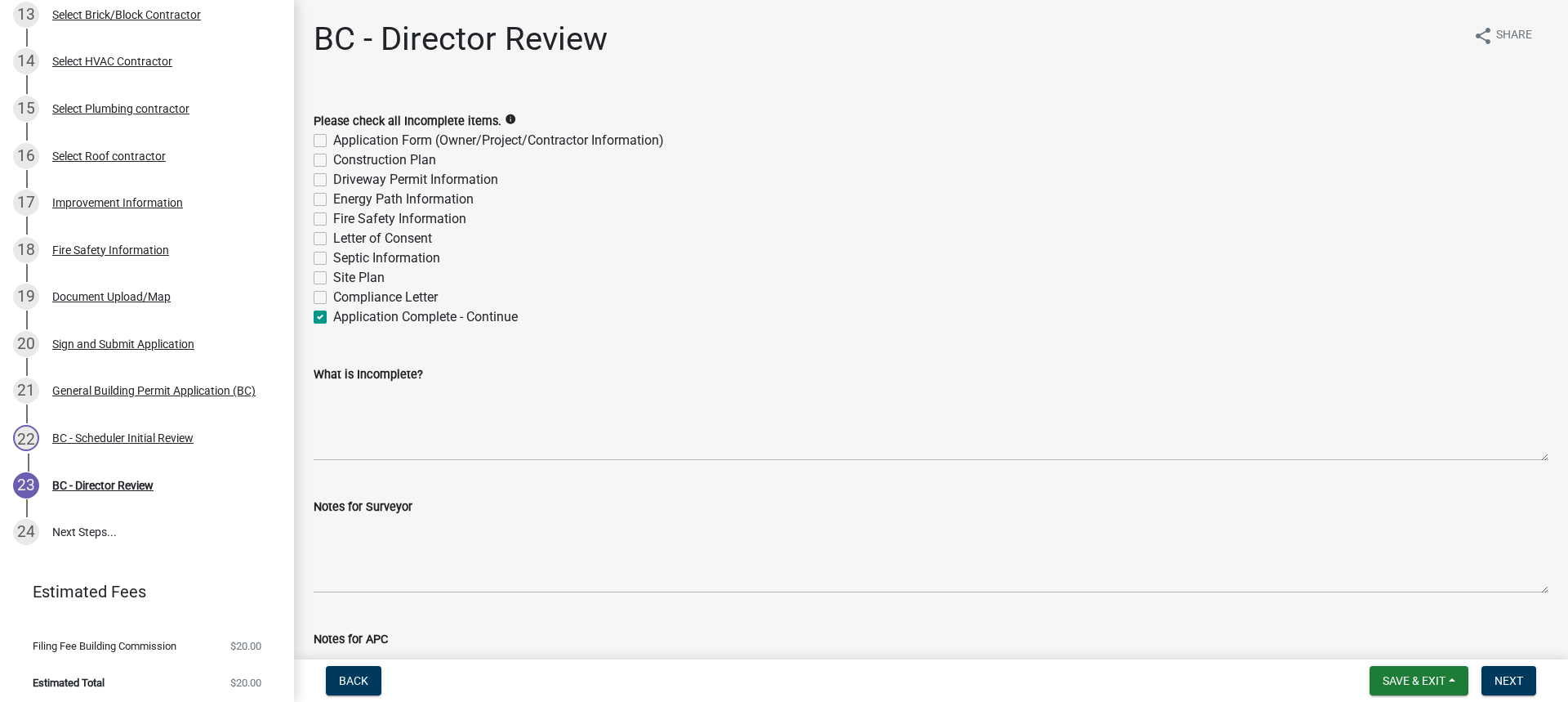
checkbox input "false"
checkbox input "true"
click at [1516, 682] on span "Next" at bounding box center [1509, 681] width 28 height 13
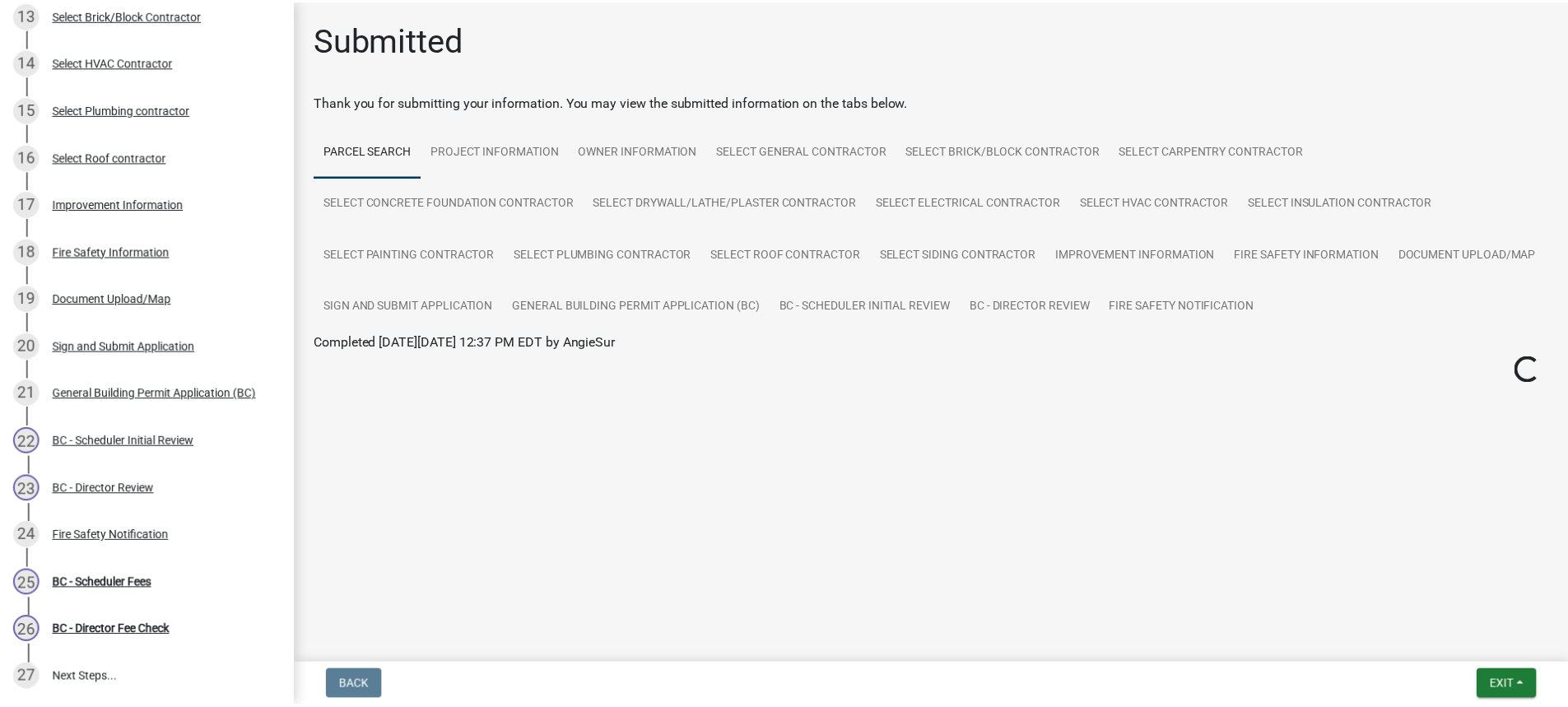
scroll to position [883, 0]
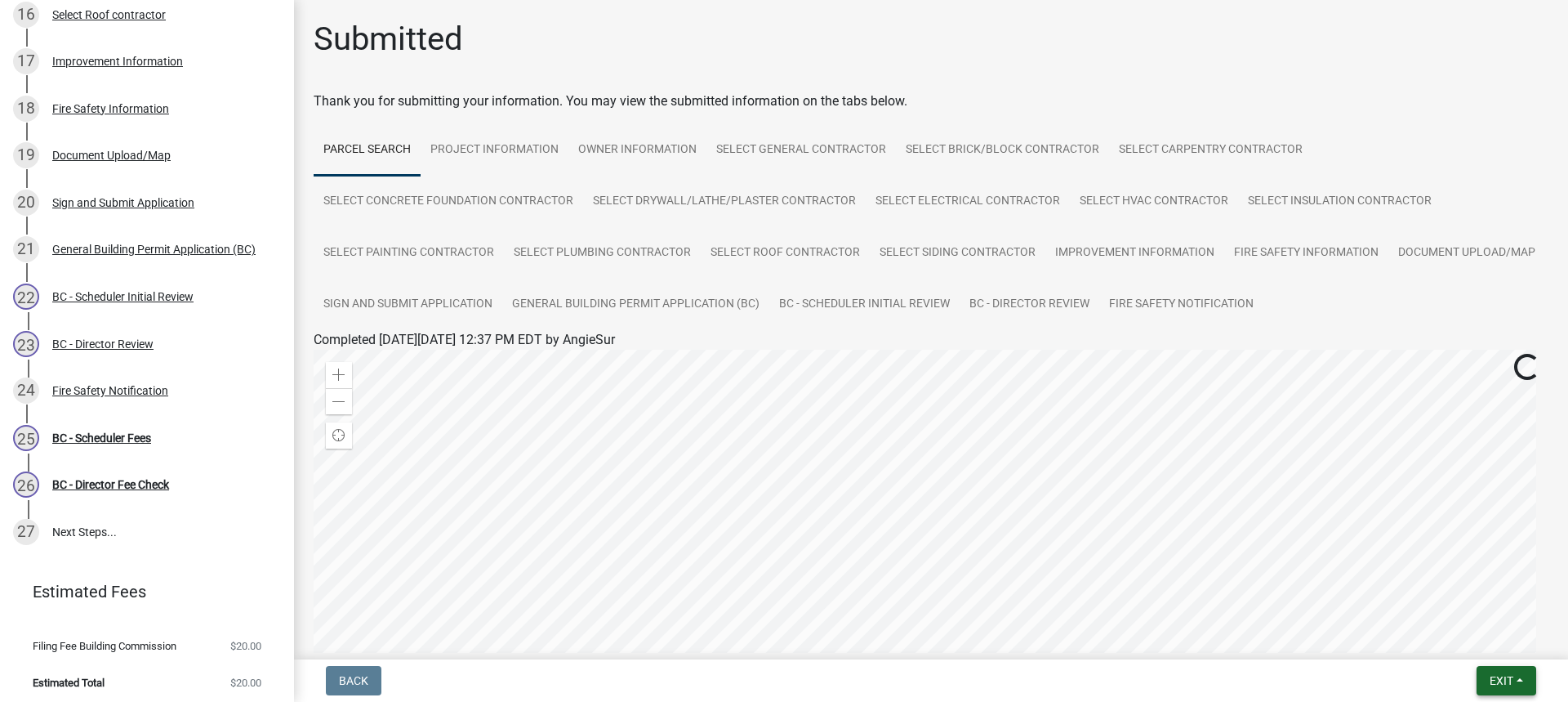
click at [1505, 672] on button "Exit" at bounding box center [1507, 681] width 60 height 29
click at [1474, 638] on button "Save & Exit" at bounding box center [1471, 638] width 131 height 39
